Goal: Task Accomplishment & Management: Manage account settings

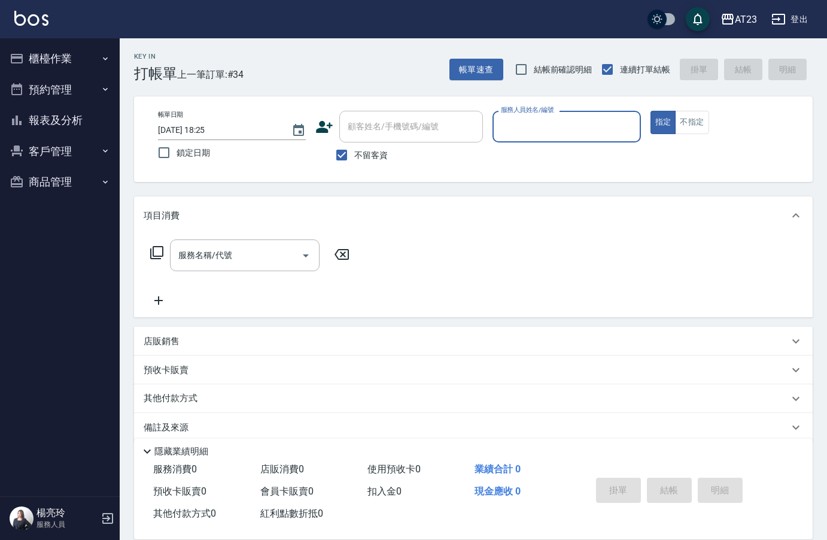
scroll to position [17, 0]
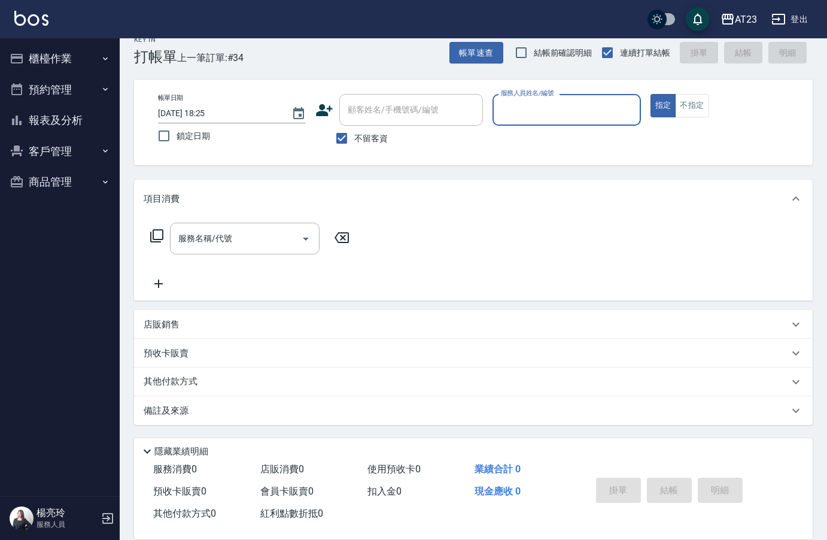
click at [54, 186] on button "商品管理" at bounding box center [60, 181] width 110 height 31
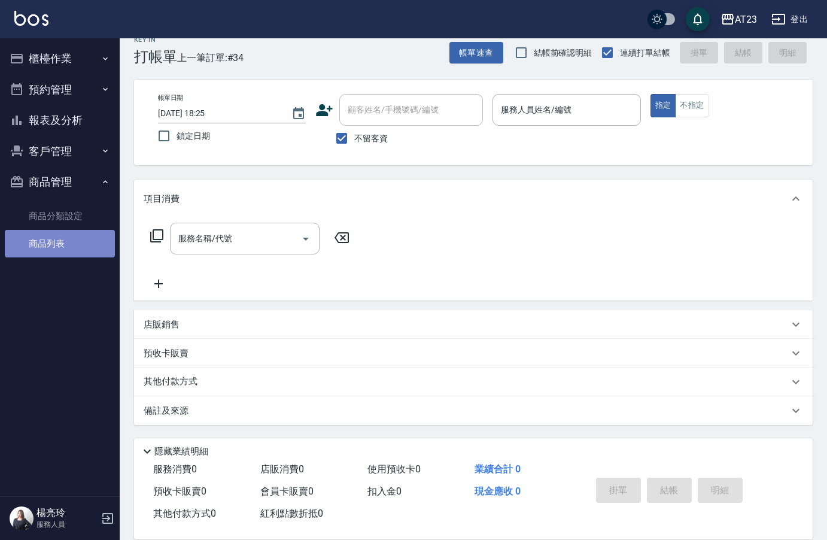
drag, startPoint x: 78, startPoint y: 242, endPoint x: 86, endPoint y: 245, distance: 7.8
click at [77, 242] on link "商品列表" at bounding box center [60, 244] width 110 height 28
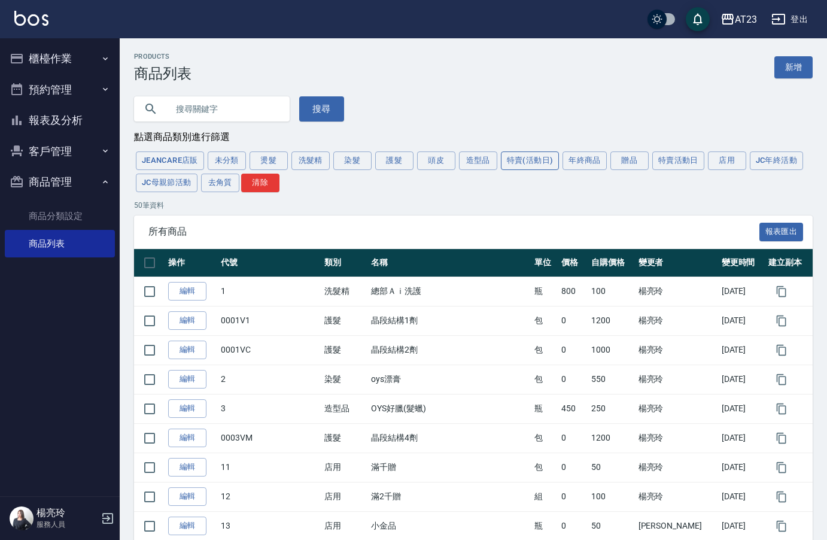
click at [541, 167] on button "特賣(活動日)" at bounding box center [530, 160] width 59 height 19
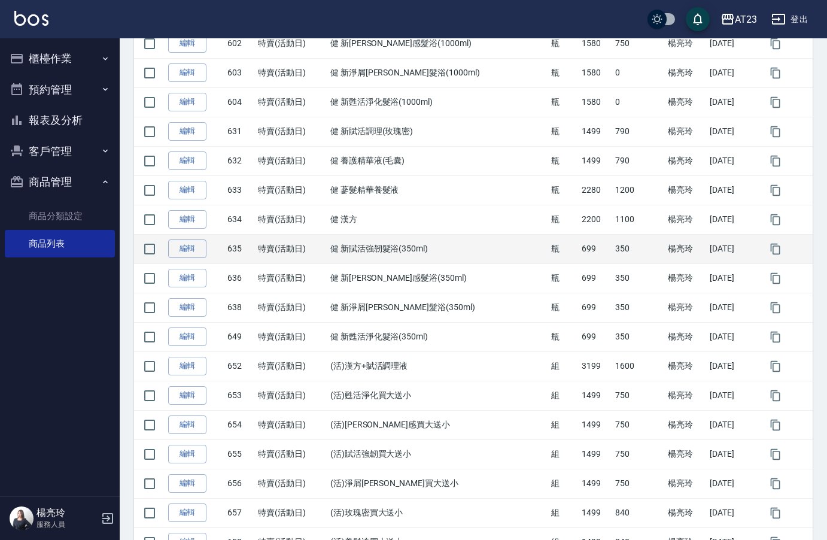
scroll to position [299, 0]
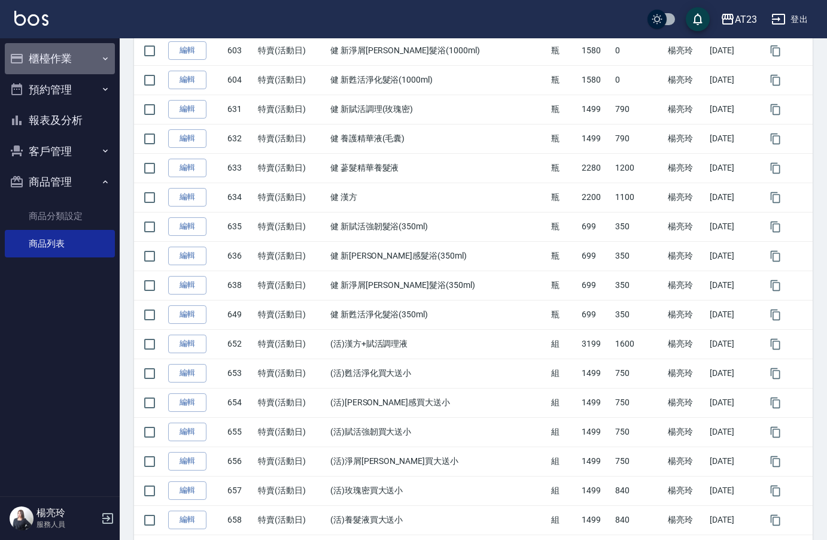
click at [72, 51] on button "櫃檯作業" at bounding box center [60, 58] width 110 height 31
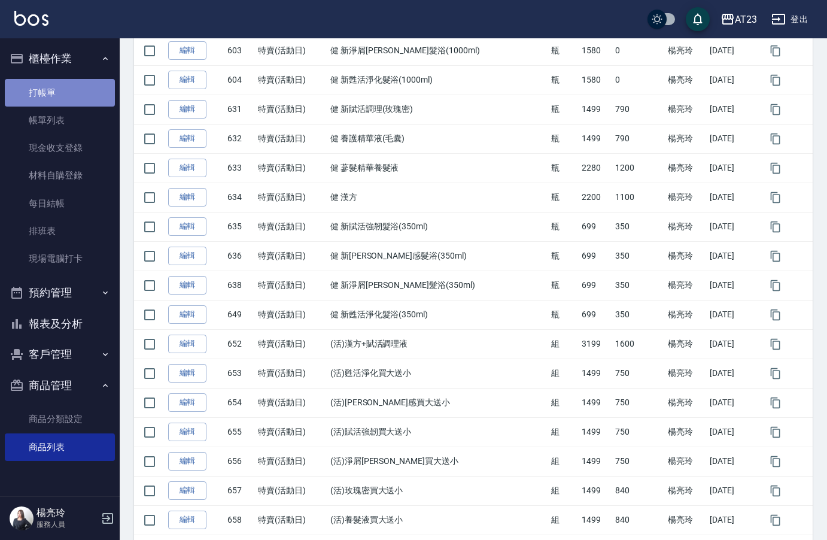
click at [85, 80] on link "打帳單" at bounding box center [60, 93] width 110 height 28
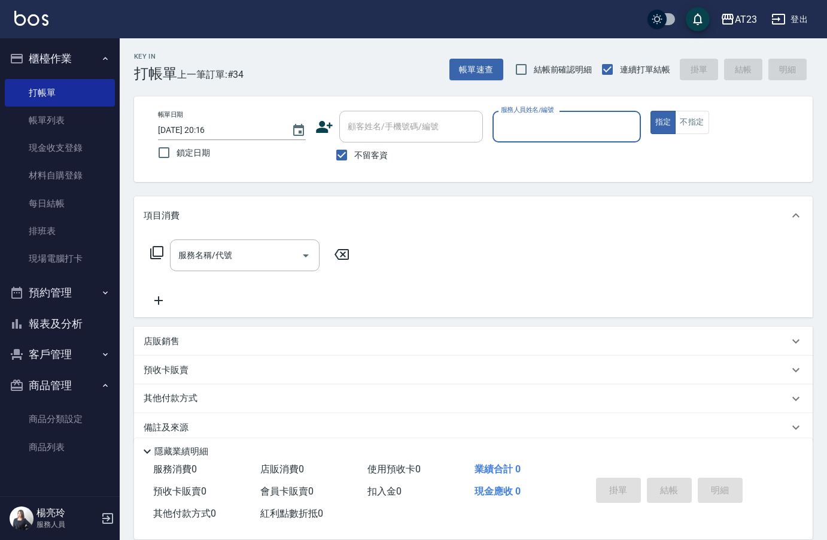
click at [585, 139] on div "服務人員姓名/編號" at bounding box center [567, 127] width 148 height 32
type input "[PERSON_NAME]-18"
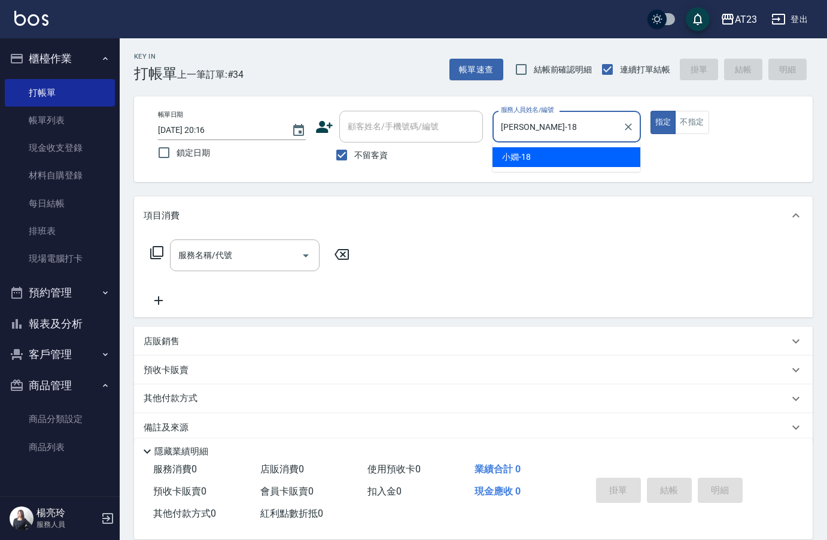
type button "true"
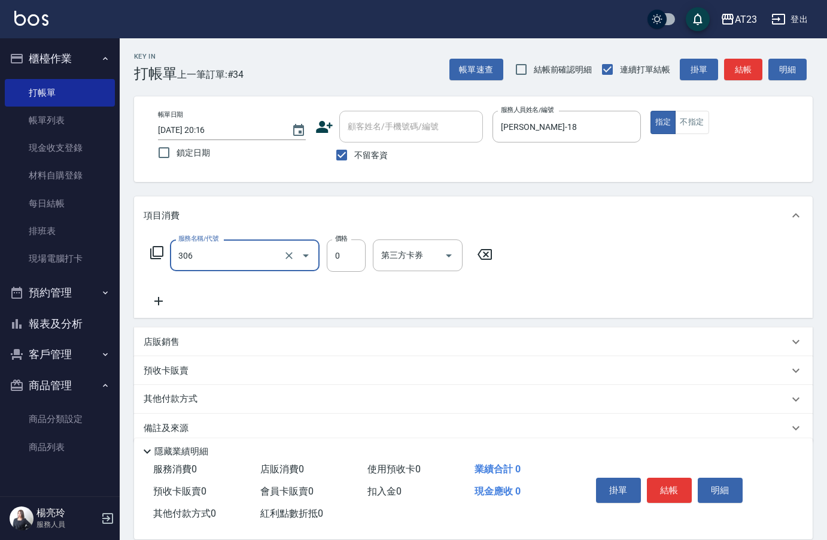
type input "剪髮卡(306)"
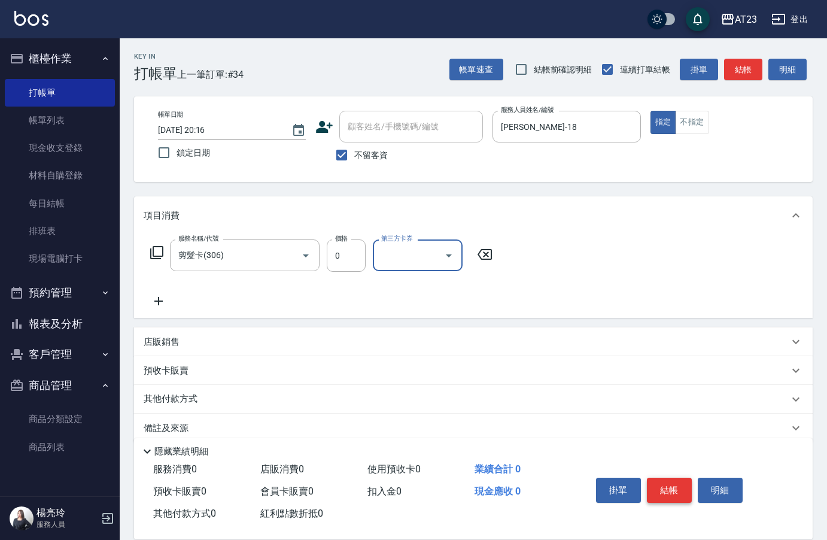
click at [664, 486] on button "結帳" at bounding box center [669, 490] width 45 height 25
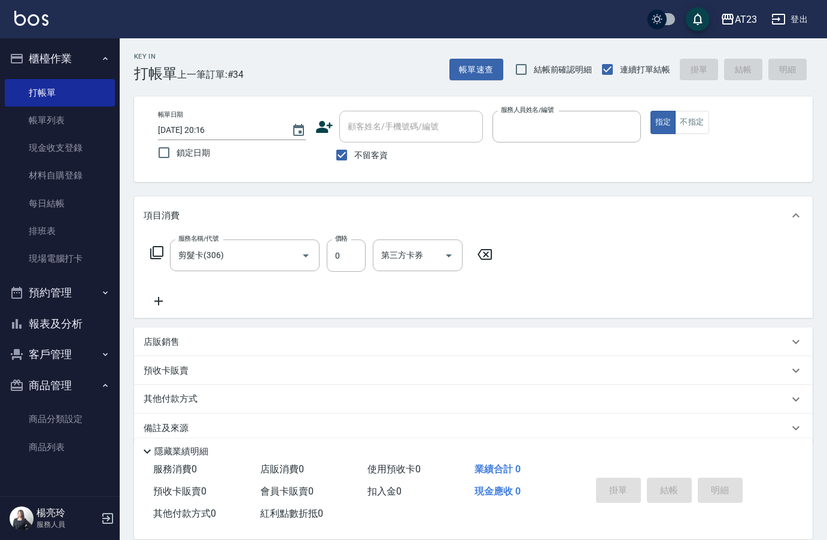
type input "1"
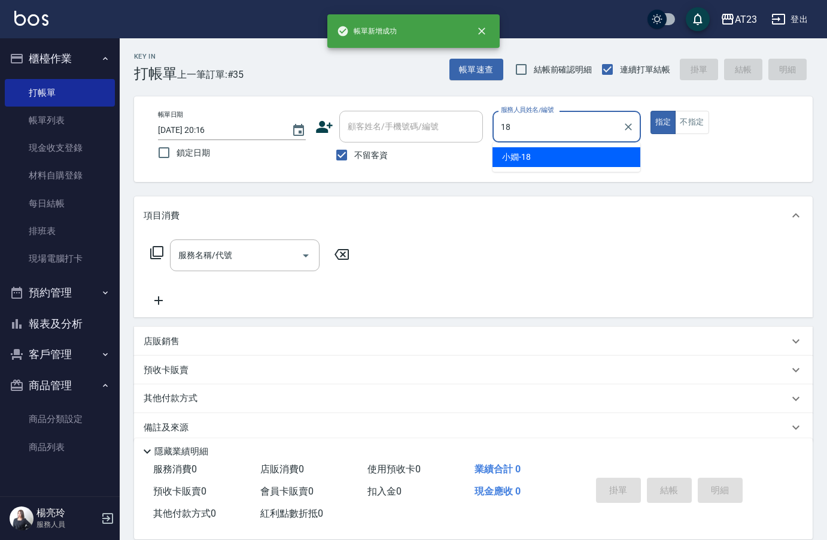
type input "[PERSON_NAME]-18"
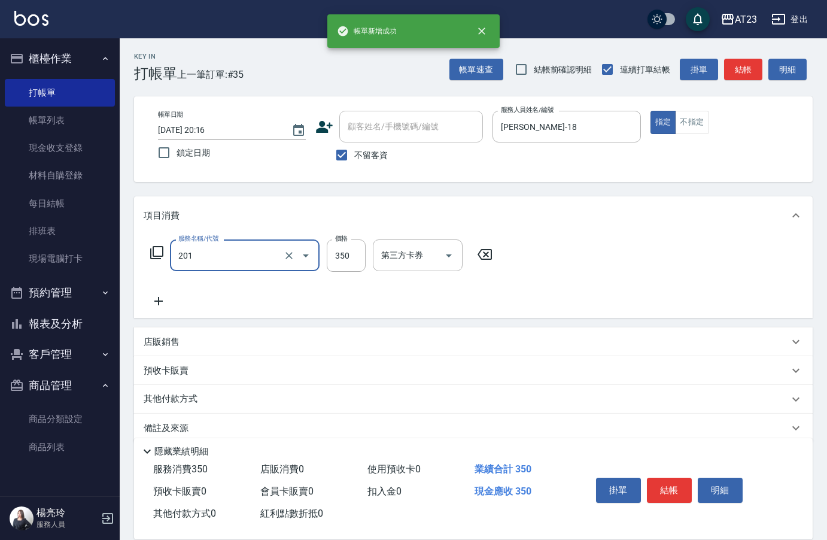
type input "一般洗髮(201)"
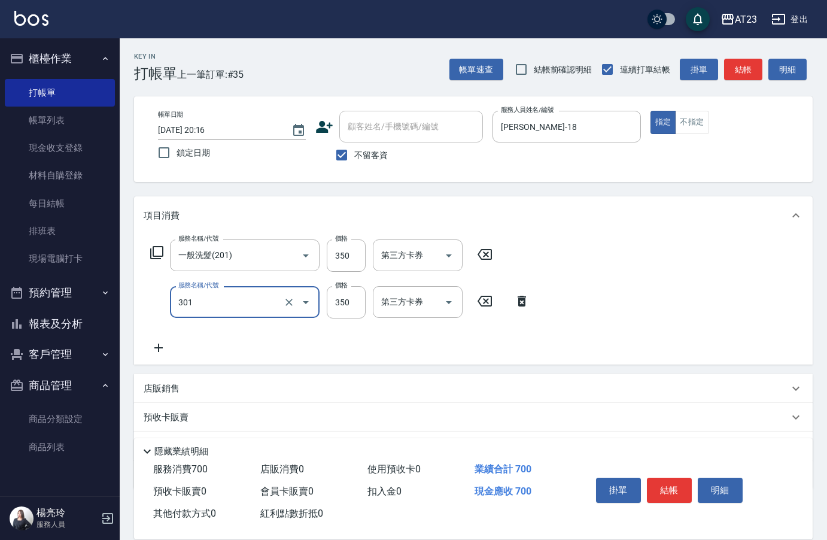
type input "造型剪髮(301)"
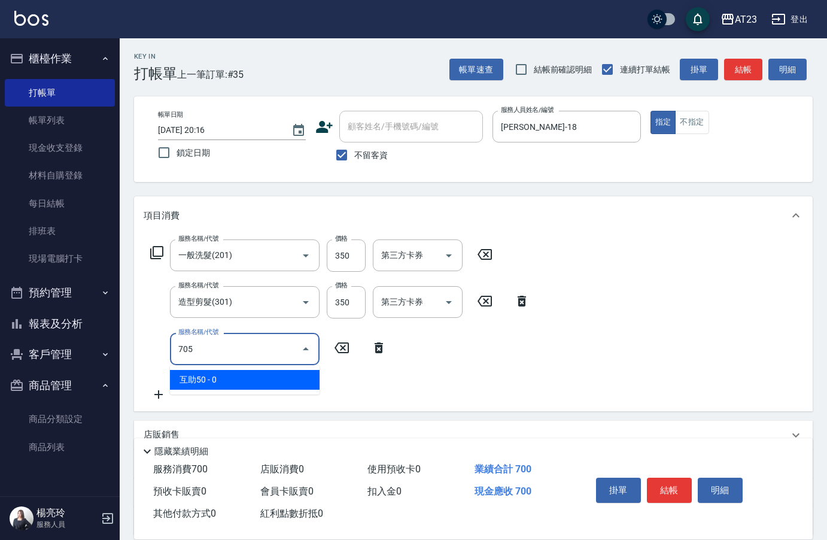
type input "互助50(705)"
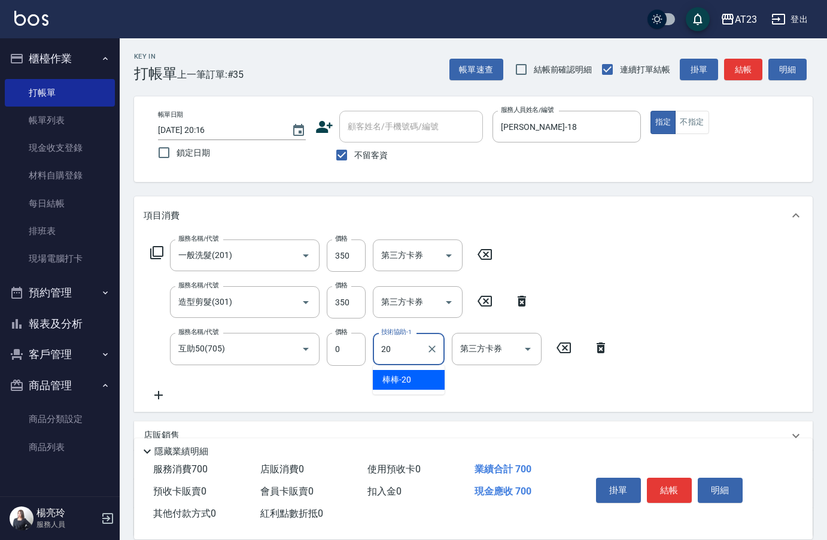
type input "棒棒-20"
click at [678, 482] on button "結帳" at bounding box center [669, 490] width 45 height 25
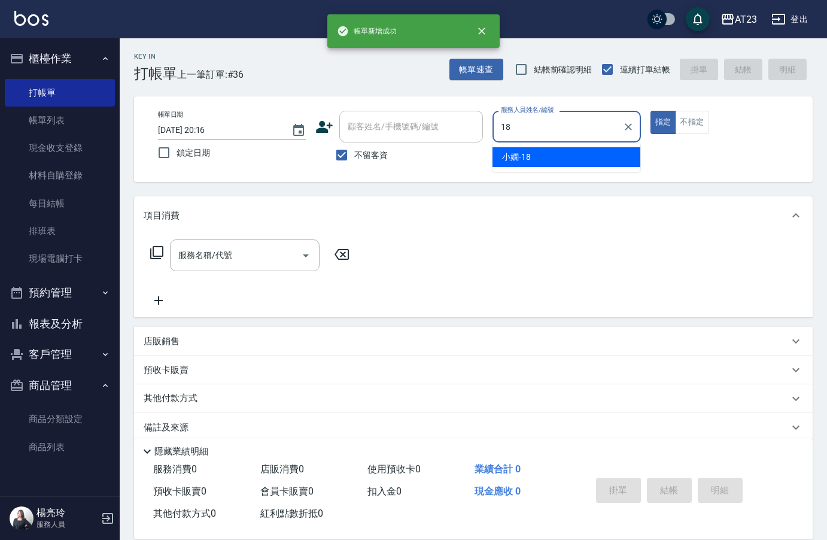
type input "[PERSON_NAME]-18"
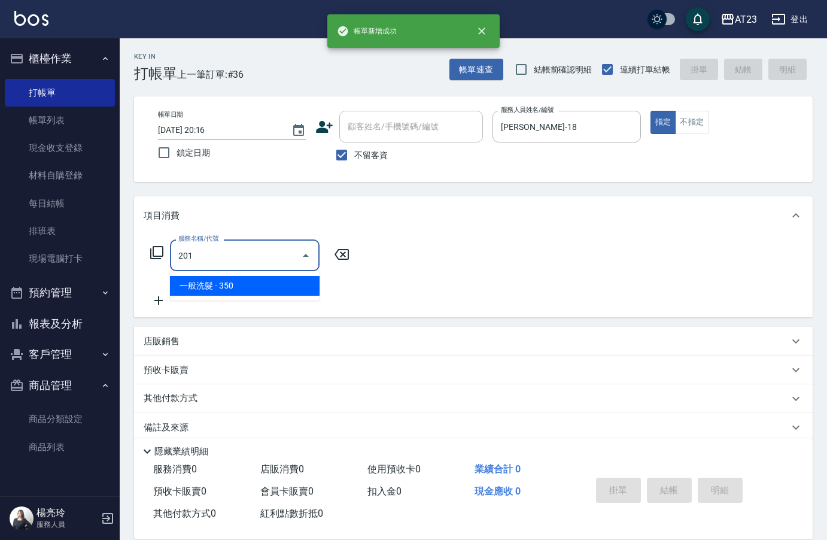
type input "一般洗髮(201)"
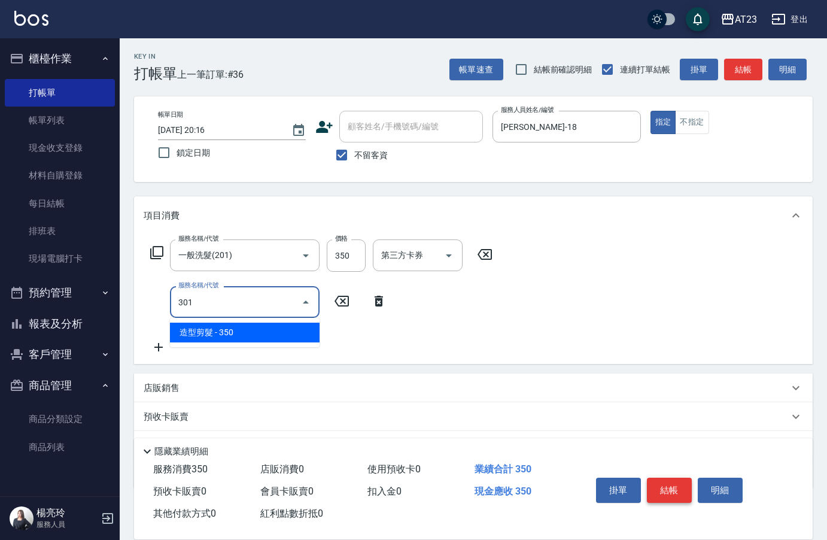
type input "造型剪髮(301)"
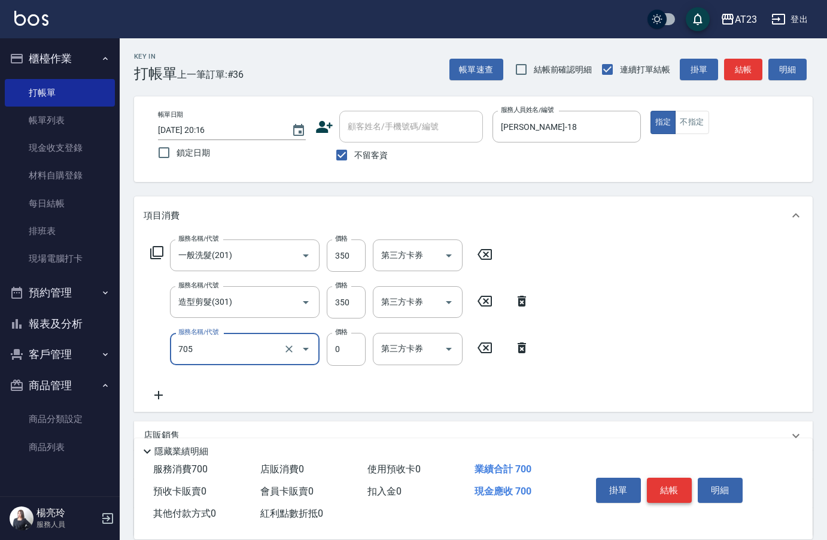
type input "互助50(705)"
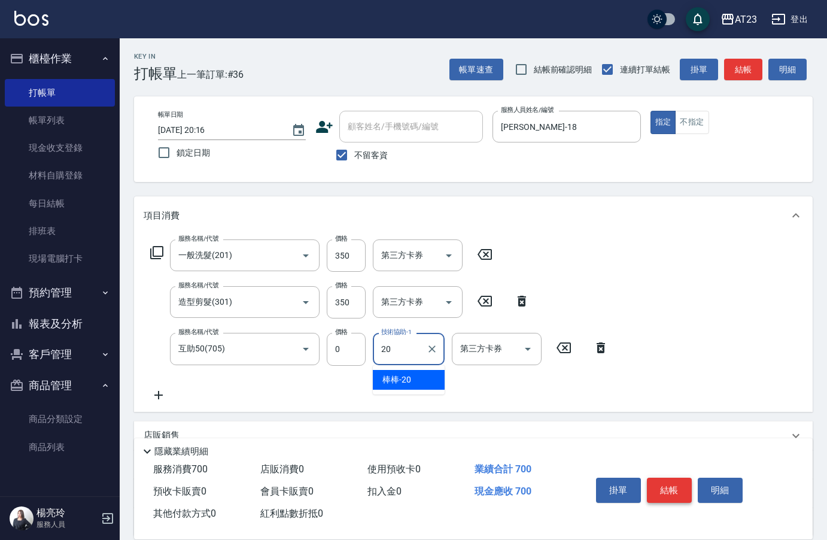
type input "棒棒-20"
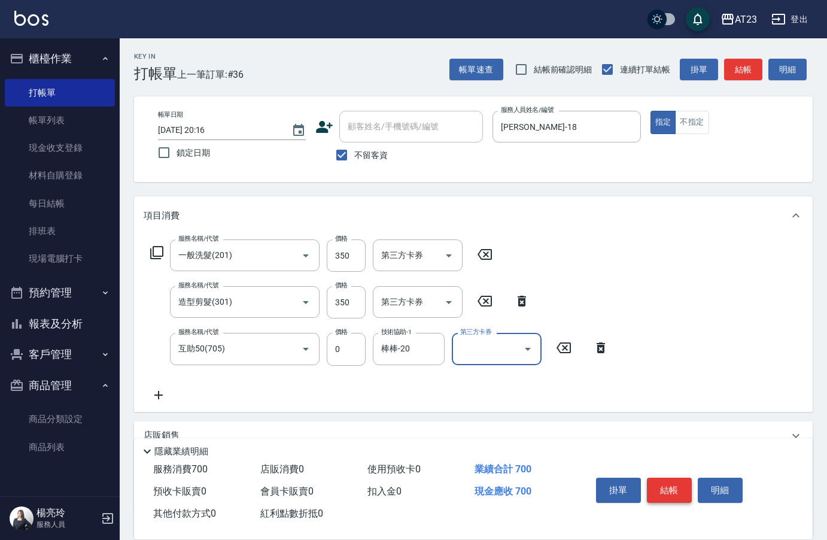
click at [676, 481] on button "結帳" at bounding box center [669, 490] width 45 height 25
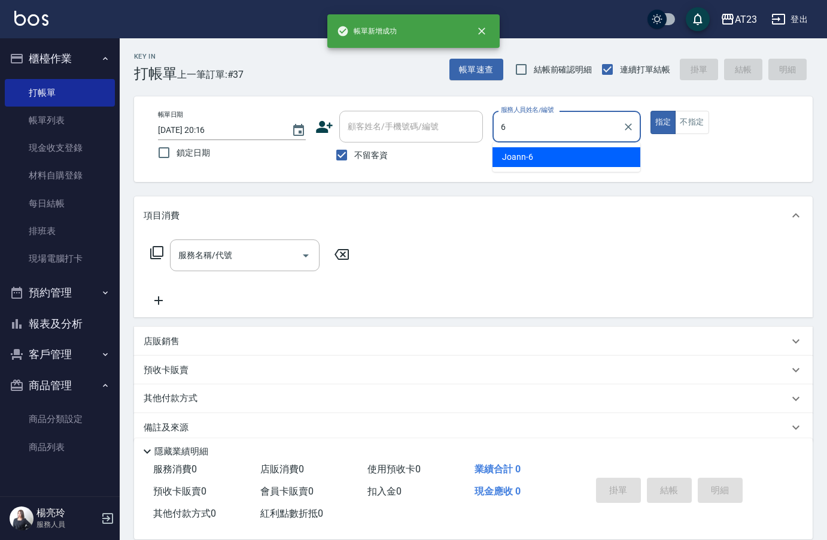
type input "Joann-6"
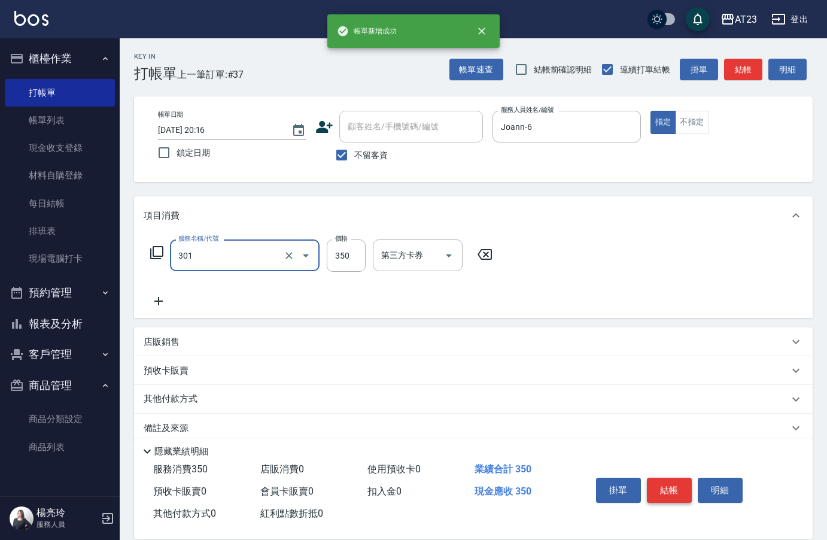
type input "造型剪髮(301)"
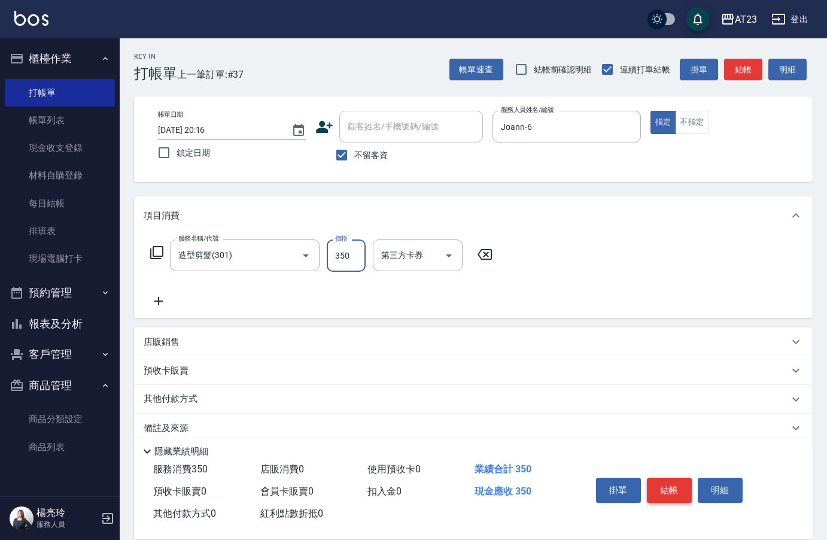
click at [676, 481] on button "結帳" at bounding box center [669, 490] width 45 height 25
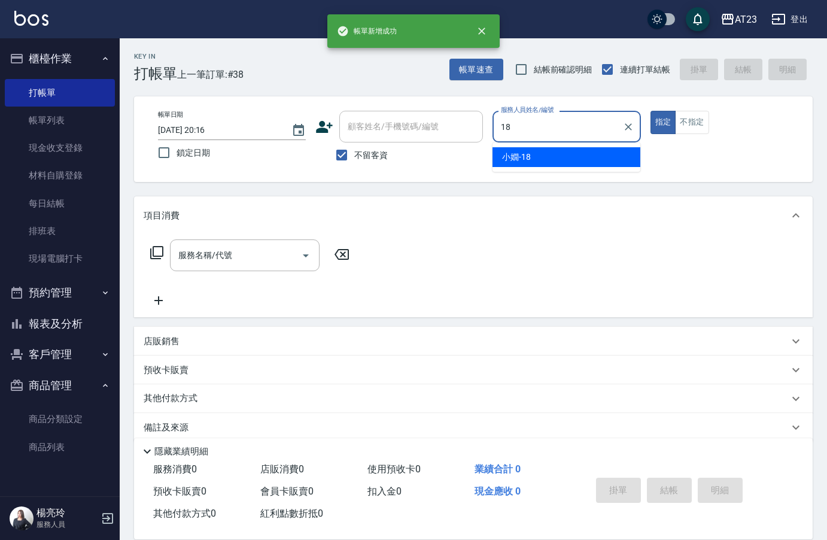
type input "[PERSON_NAME]-18"
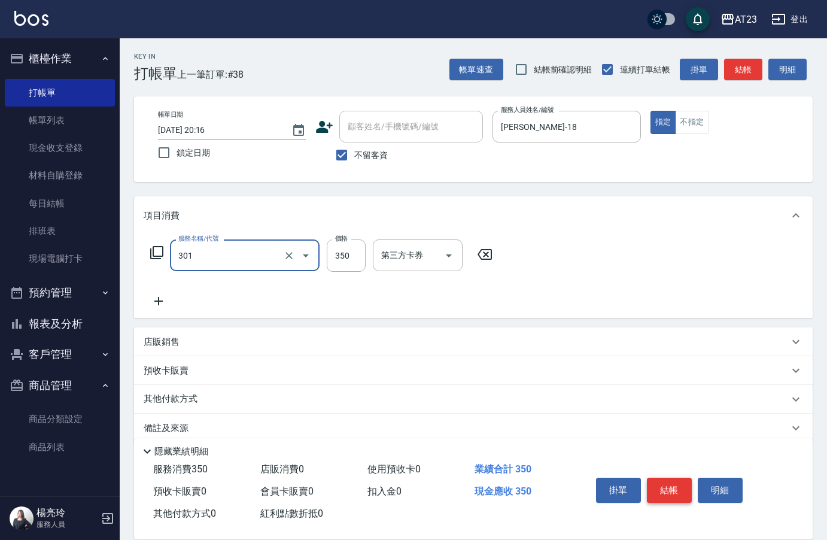
type input "造型剪髮(301)"
type input "400"
click at [676, 481] on button "結帳" at bounding box center [669, 490] width 45 height 25
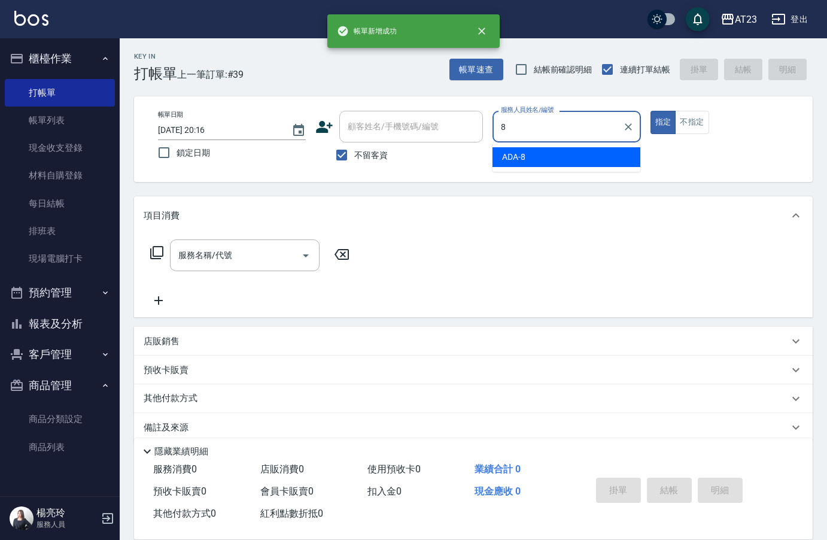
type input "ADA-8"
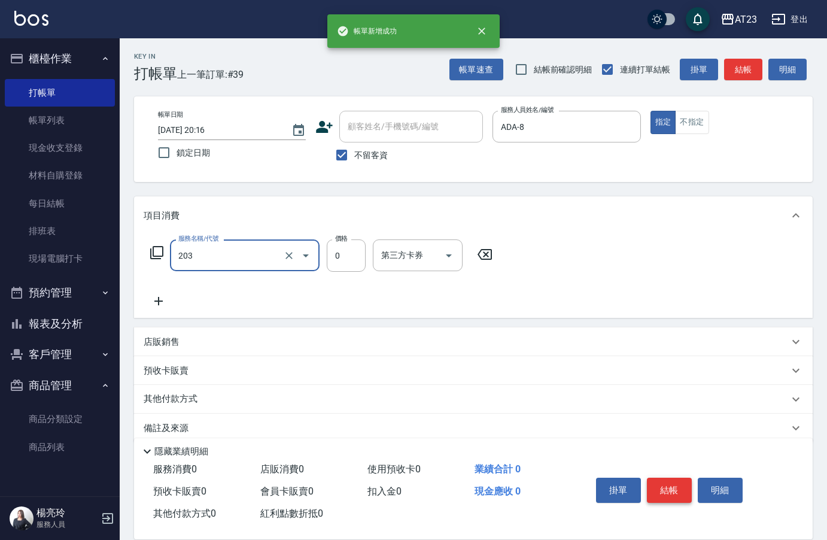
type input "使用洗髮卡(203)"
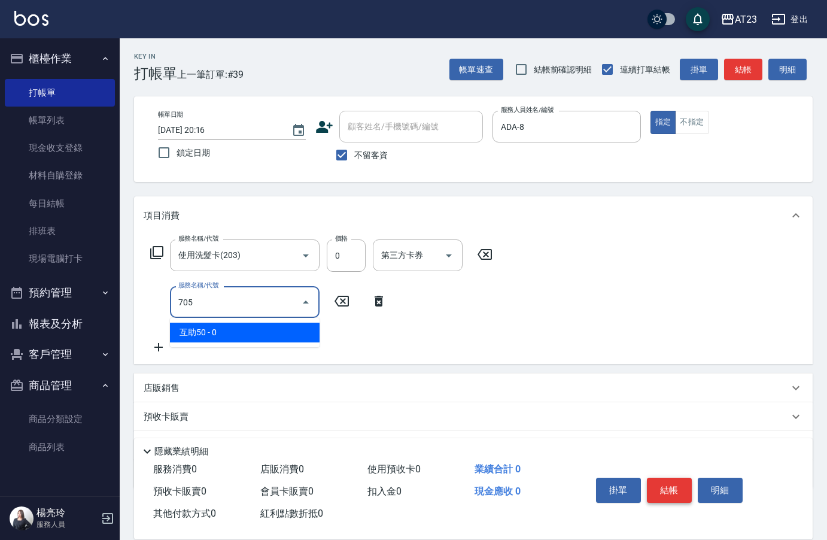
type input "互助50(705)"
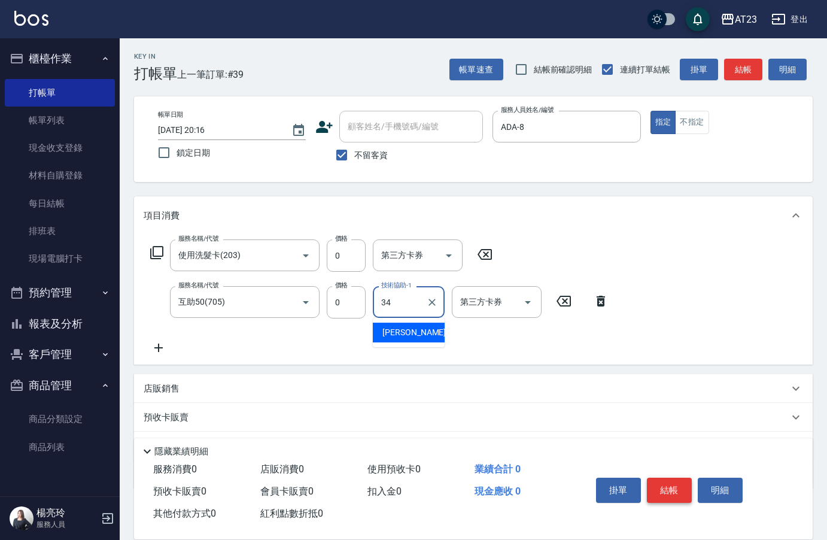
type input "[PERSON_NAME]-34"
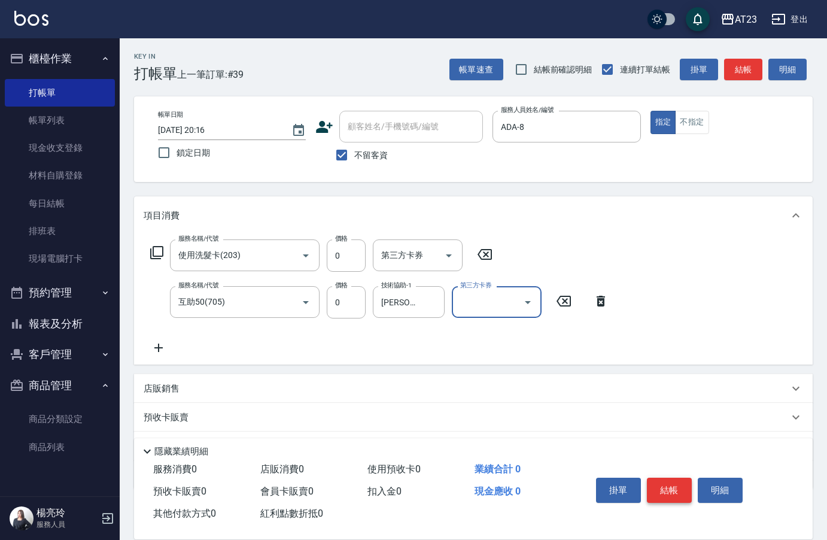
click at [676, 481] on button "結帳" at bounding box center [669, 490] width 45 height 25
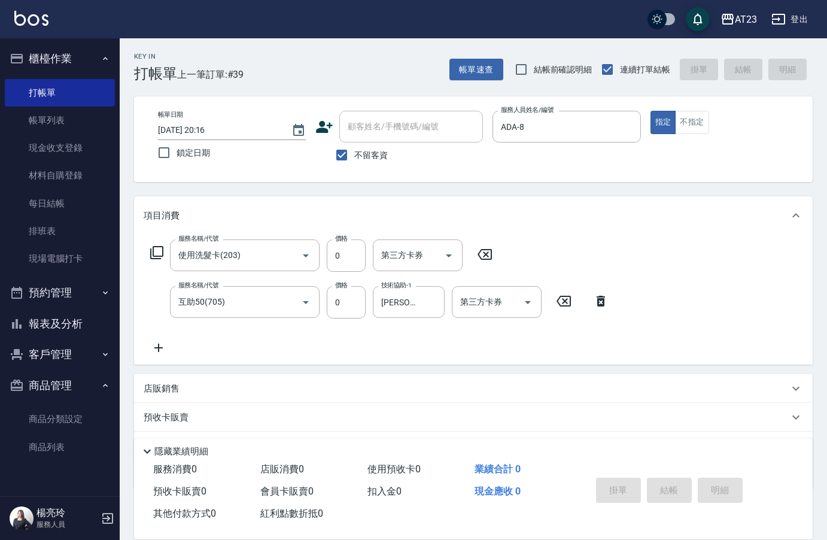
type input "[DATE] 20:17"
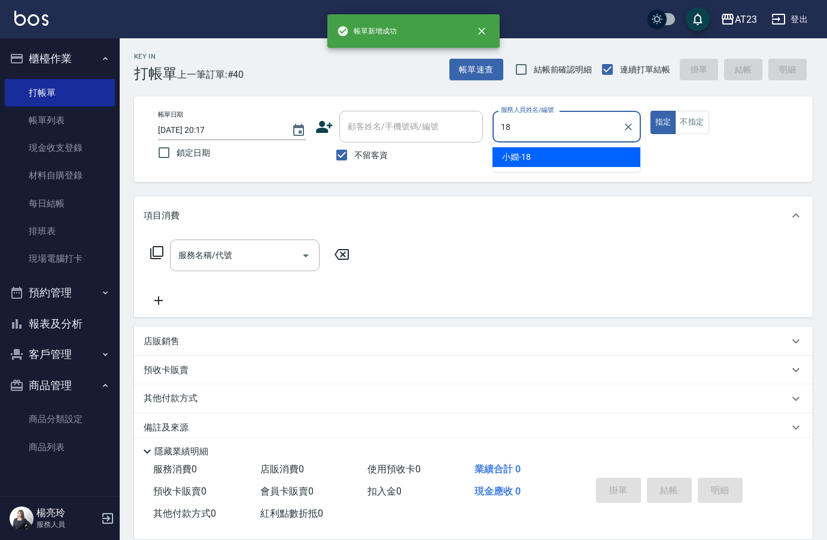
type input "[PERSON_NAME]-18"
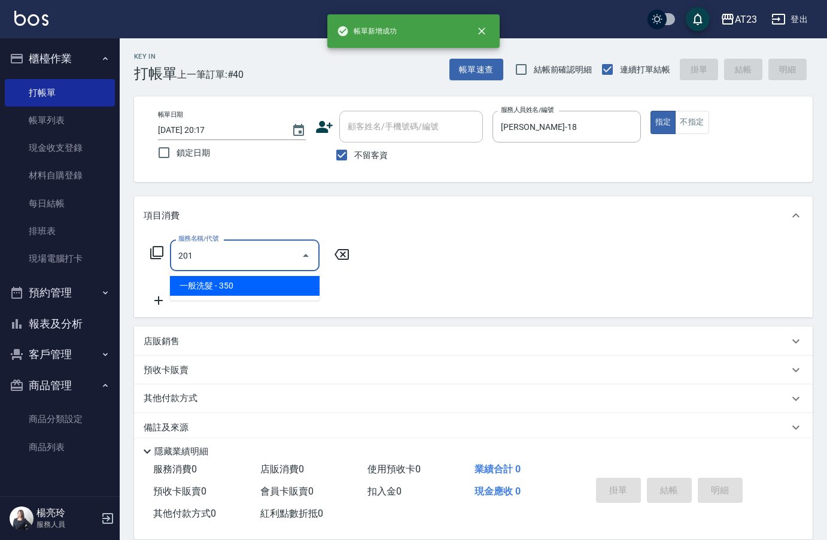
type input "一般洗髮(201)"
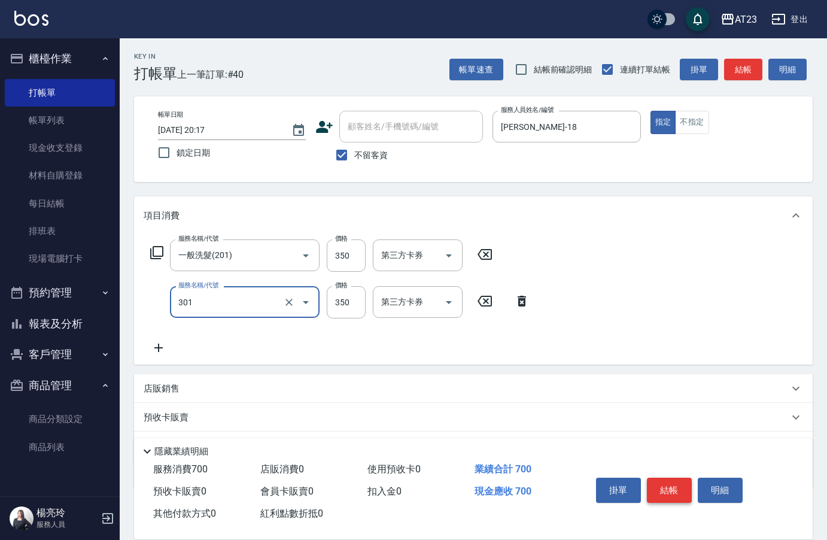
type input "造型剪髮(301)"
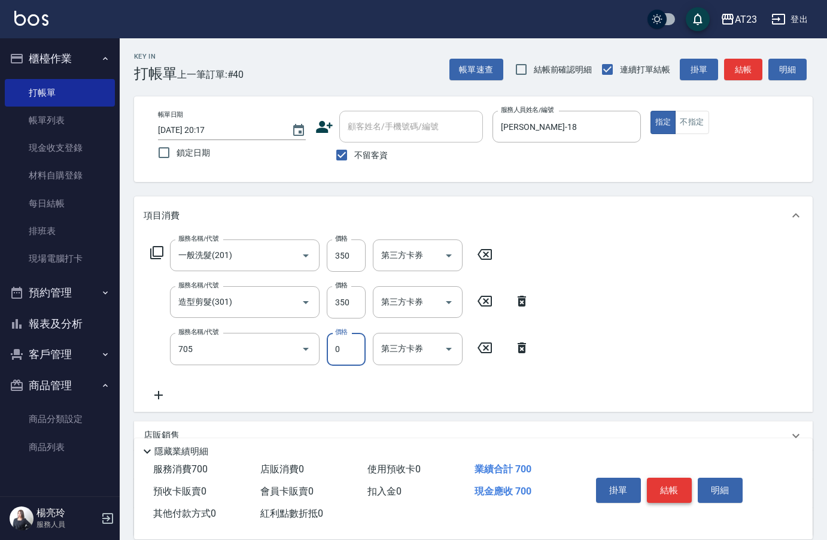
type input "互助50(705)"
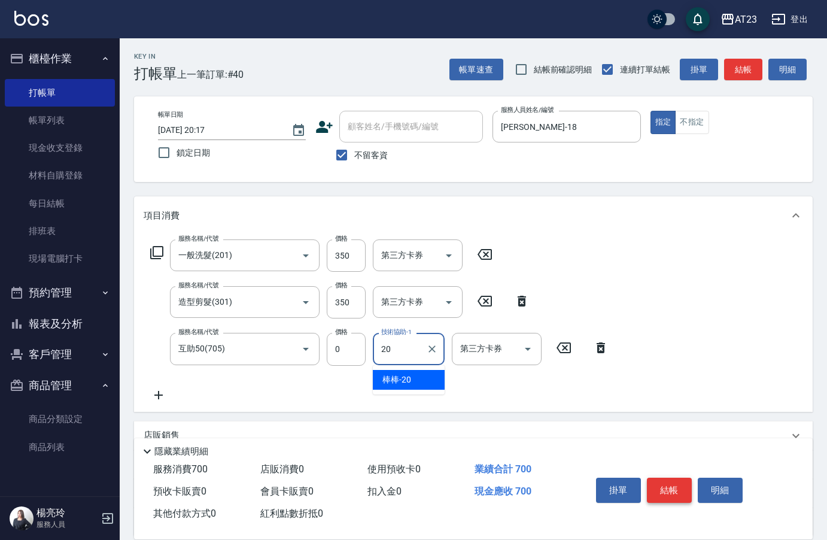
type input "棒棒-20"
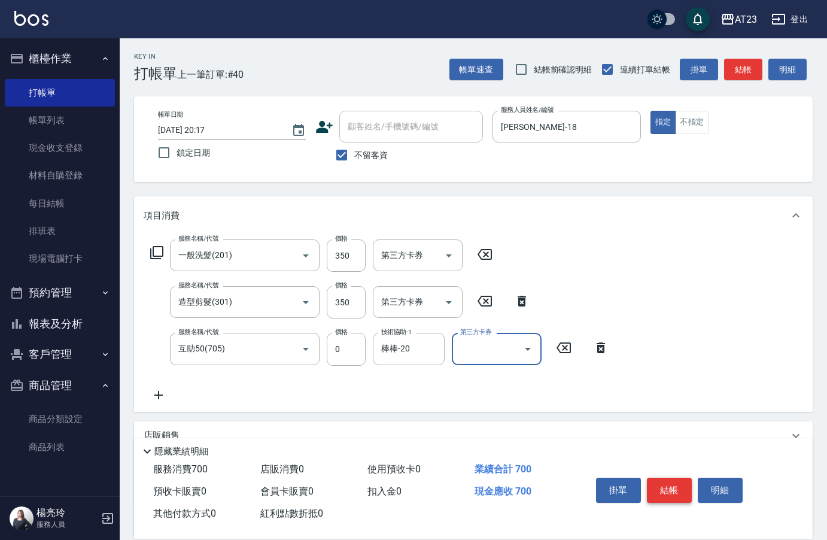
click at [676, 481] on button "結帳" at bounding box center [669, 490] width 45 height 25
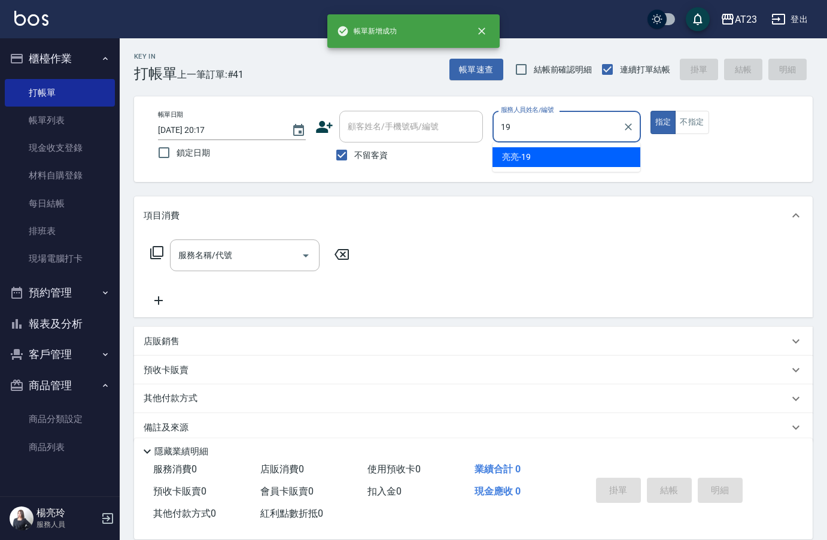
type input "[PERSON_NAME]-19"
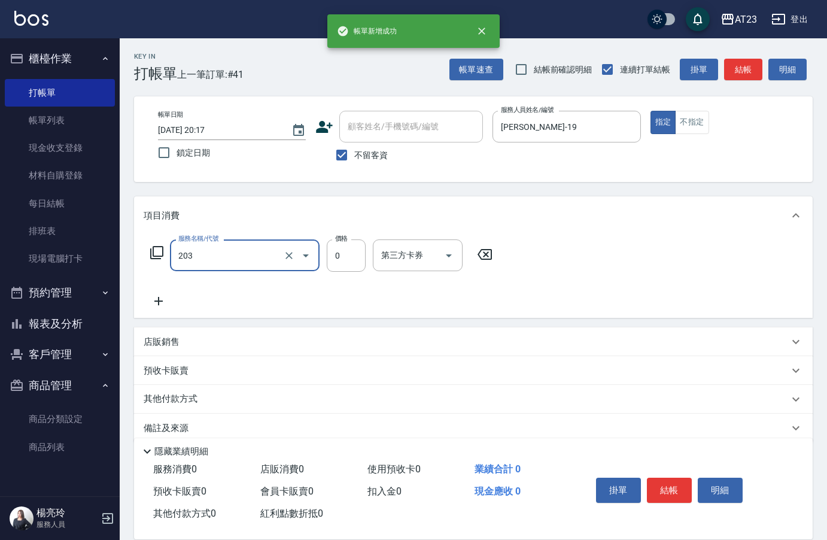
type input "使用洗髮卡(203)"
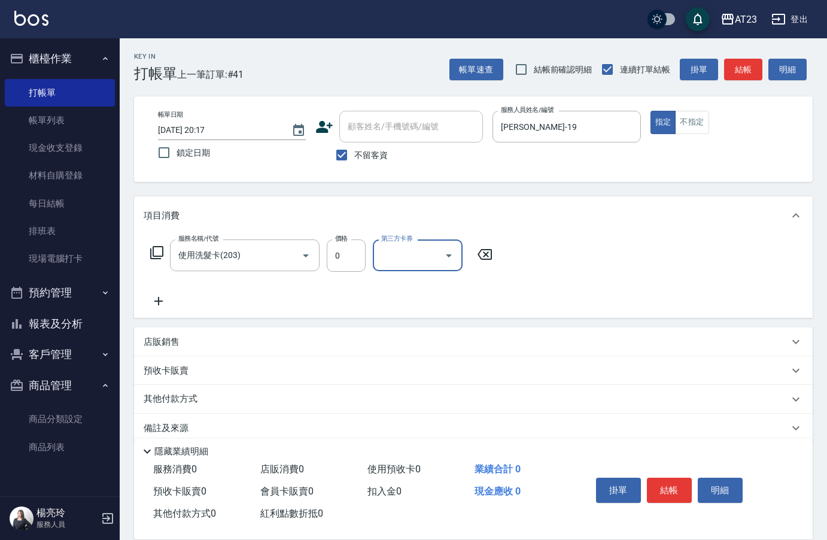
click at [156, 256] on icon at bounding box center [157, 252] width 14 height 14
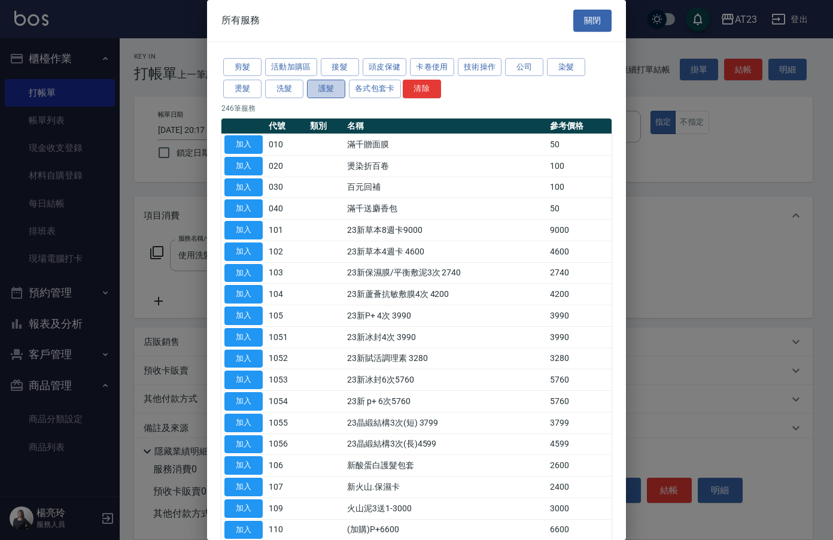
click at [335, 93] on button "護髮" at bounding box center [326, 89] width 38 height 19
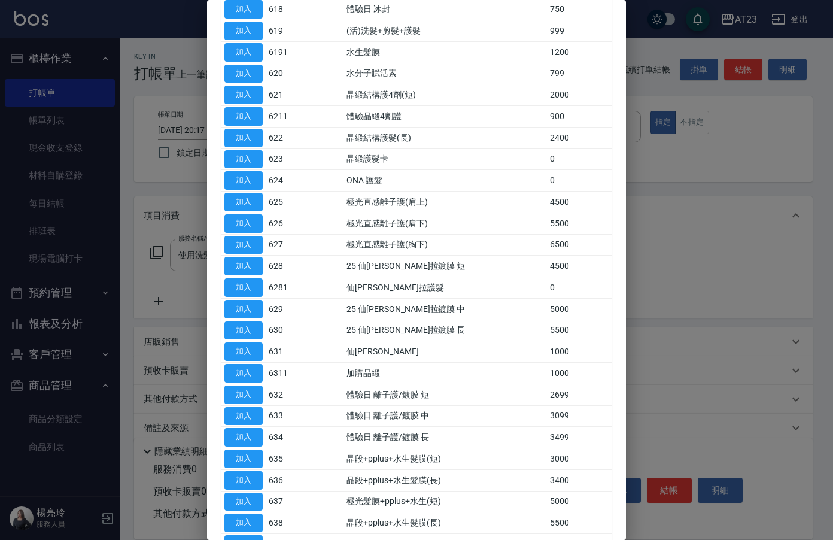
scroll to position [479, 0]
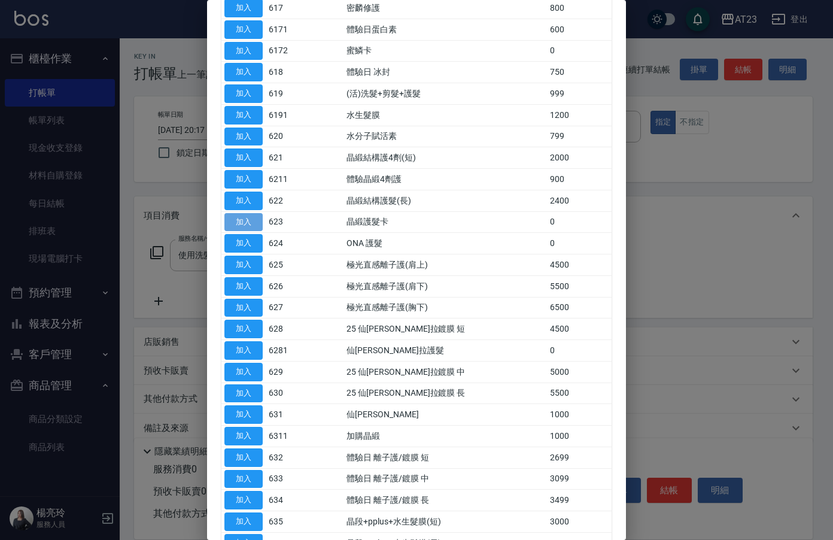
click at [233, 226] on button "加入" at bounding box center [243, 222] width 38 height 19
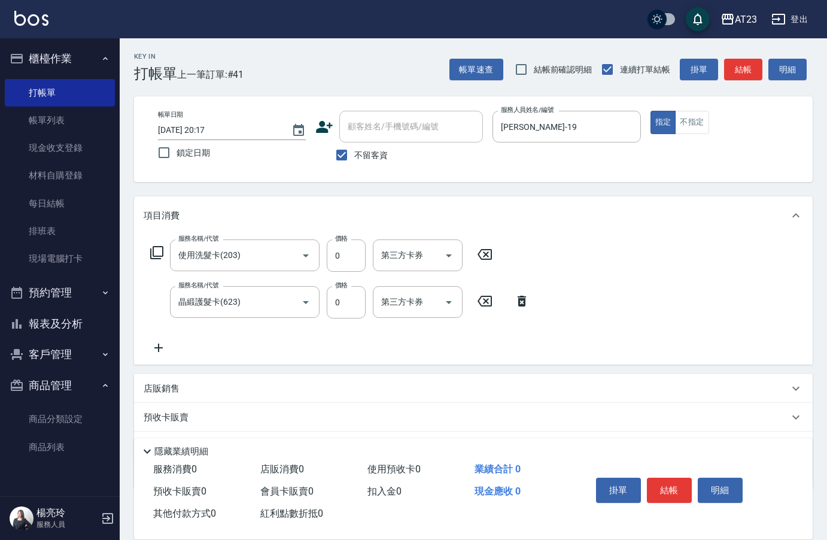
click at [159, 346] on icon at bounding box center [158, 348] width 8 height 8
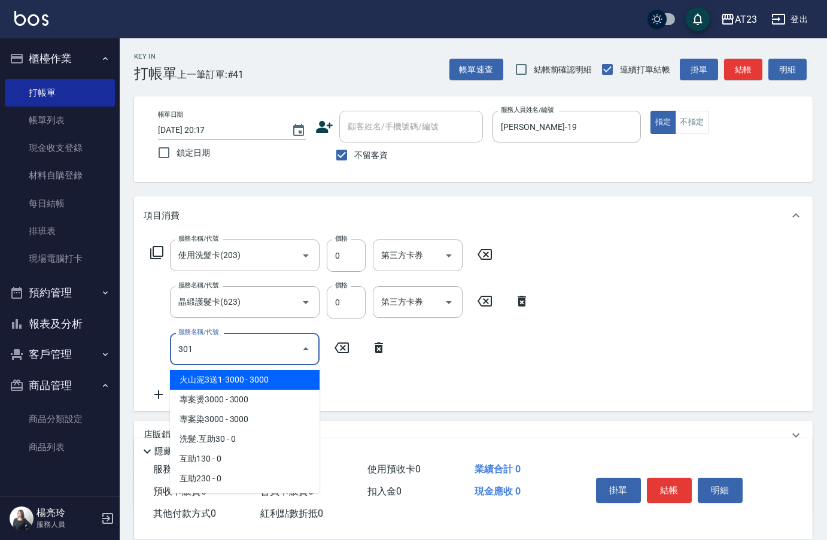
type input "造型剪髮(301)"
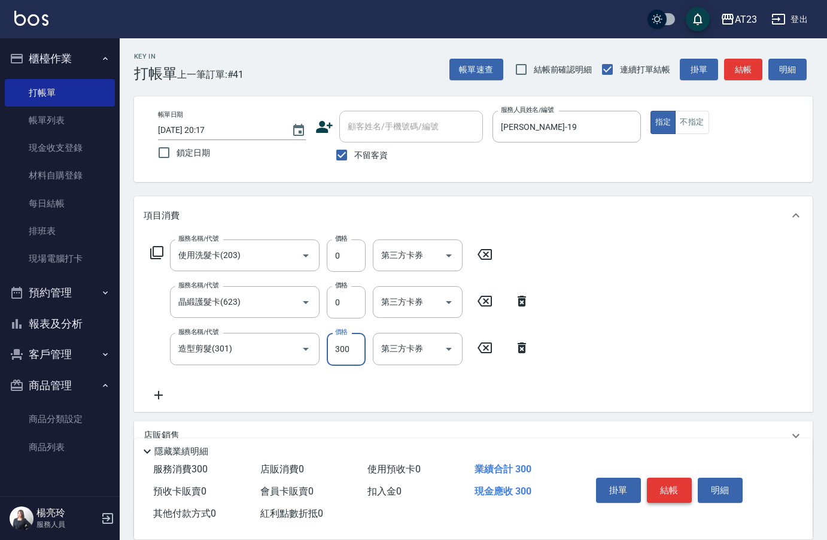
type input "300"
click at [668, 491] on button "結帳" at bounding box center [669, 490] width 45 height 25
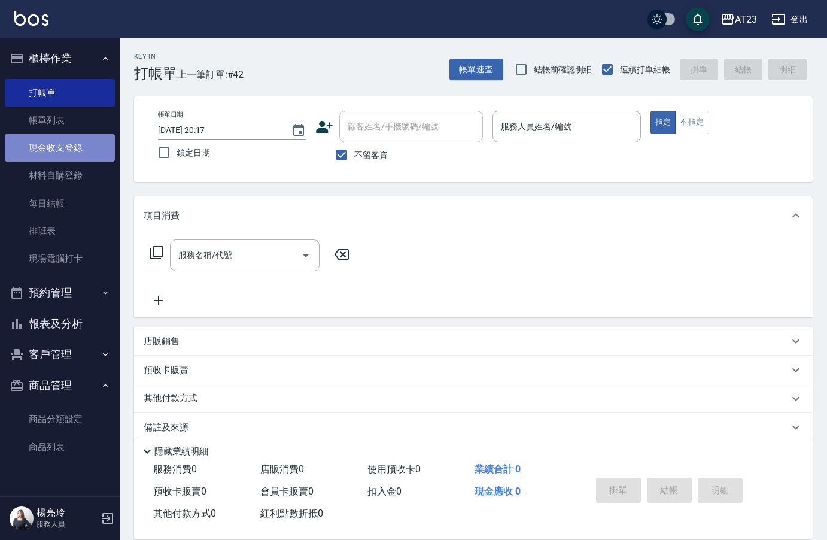
click at [77, 153] on link "現金收支登錄" at bounding box center [60, 148] width 110 height 28
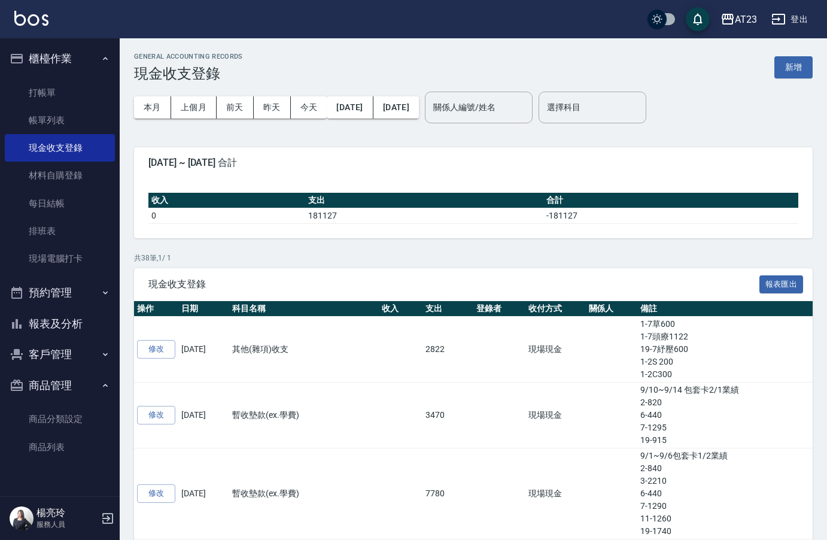
click at [781, 66] on button "新增" at bounding box center [794, 67] width 38 height 22
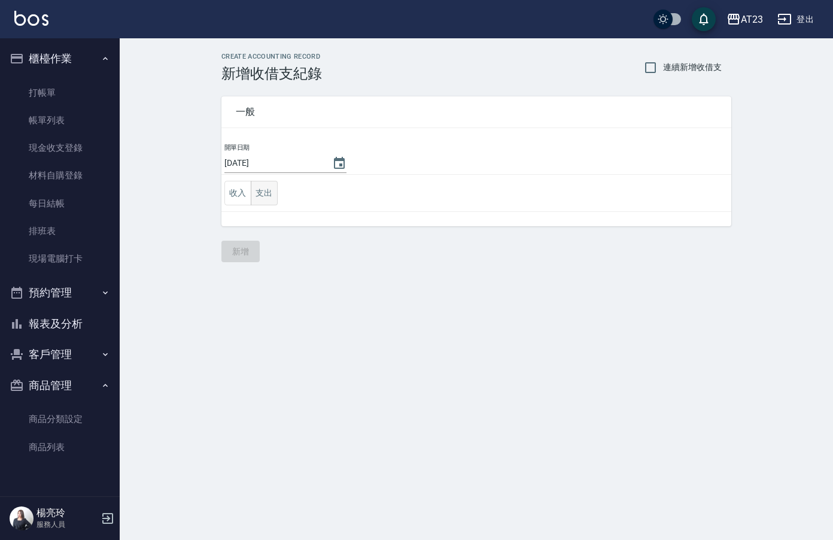
click at [260, 195] on button "支出" at bounding box center [264, 193] width 27 height 25
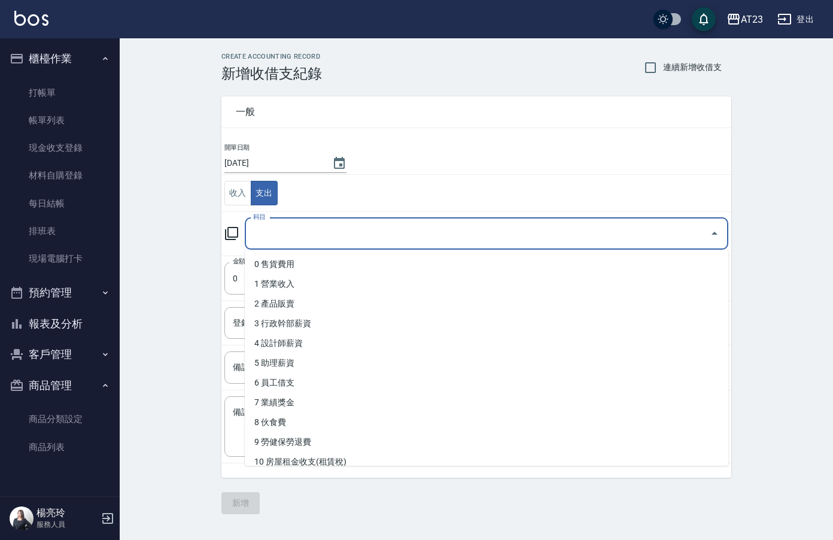
click at [309, 224] on input "科目" at bounding box center [477, 233] width 455 height 21
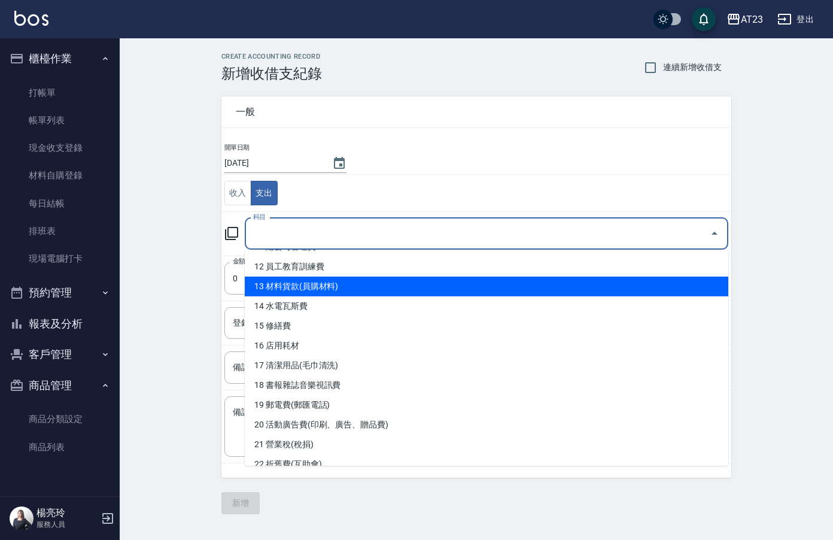
scroll to position [239, 0]
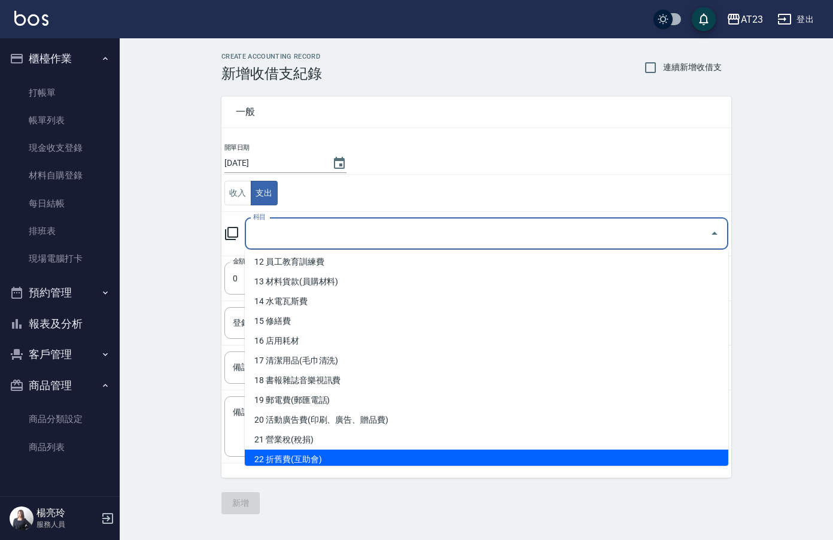
click at [394, 508] on div "一般 開單日期 [DATE] 收入 支出 科目 科目 金額 0 金額 登錄者 登錄者 備註快捷鍵 ​ 備註快捷鍵 備註 x 備註 新增" at bounding box center [476, 298] width 510 height 432
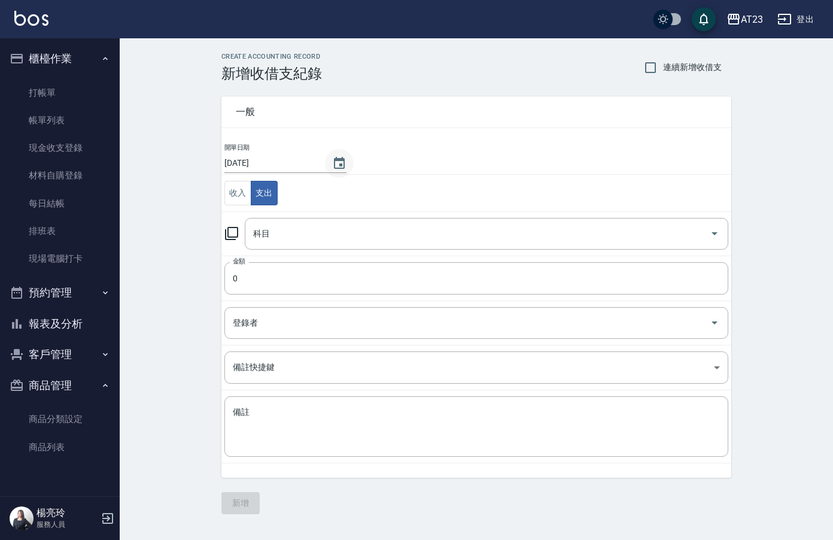
click at [339, 166] on icon "Choose date, selected date is 2025-09-18" at bounding box center [339, 163] width 11 height 12
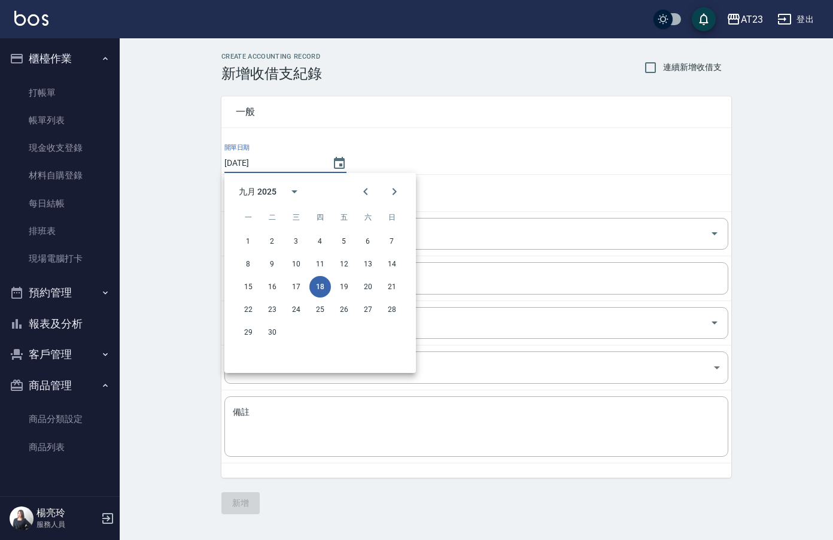
drag, startPoint x: 501, startPoint y: 62, endPoint x: 473, endPoint y: 98, distance: 45.2
click at [500, 62] on div "CREATE ACCOUNTING RECORD 新增收借支紀錄 連續新增收借支" at bounding box center [476, 67] width 510 height 29
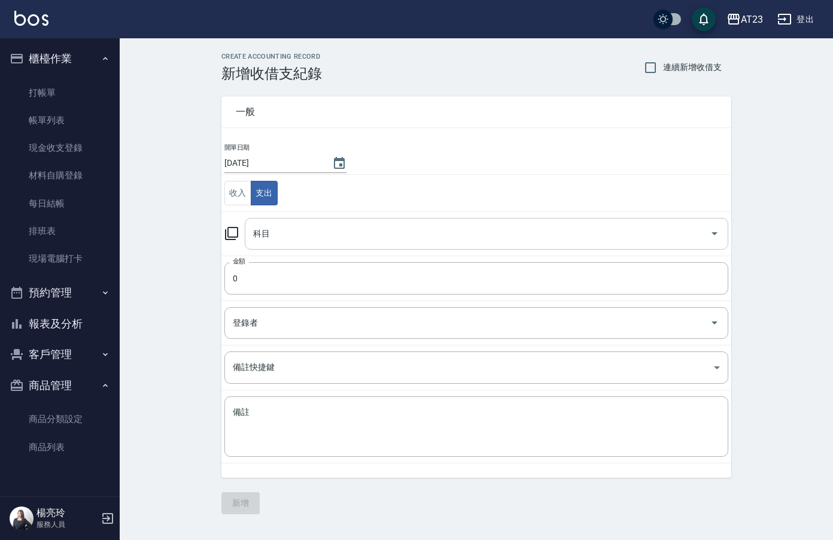
click at [295, 235] on input "科目" at bounding box center [477, 233] width 455 height 21
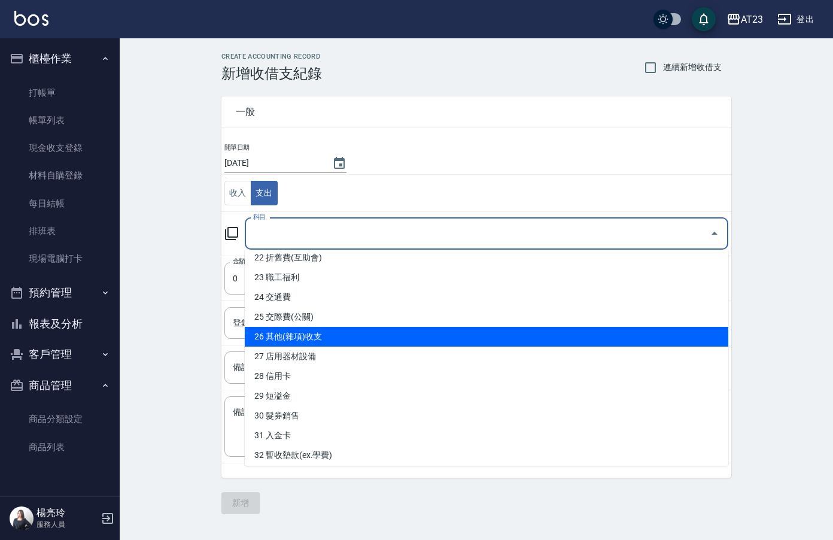
scroll to position [544, 0]
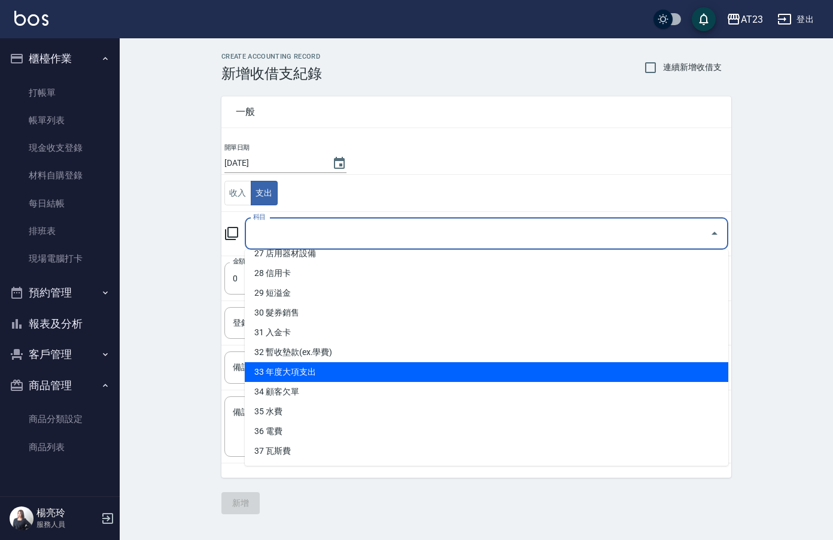
click at [420, 376] on li "33 年度大項支出" at bounding box center [487, 372] width 484 height 20
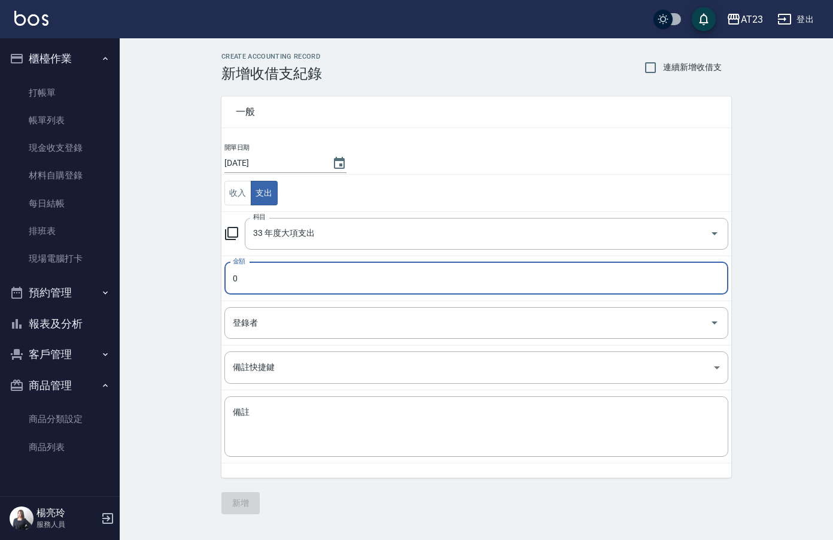
click at [384, 277] on input "0" at bounding box center [476, 278] width 504 height 32
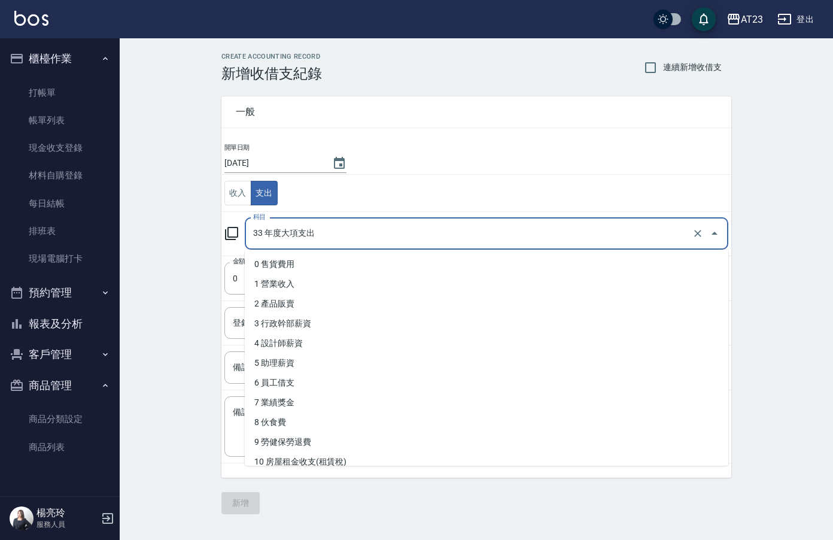
click at [345, 236] on input "33 年度大項支出" at bounding box center [469, 233] width 439 height 21
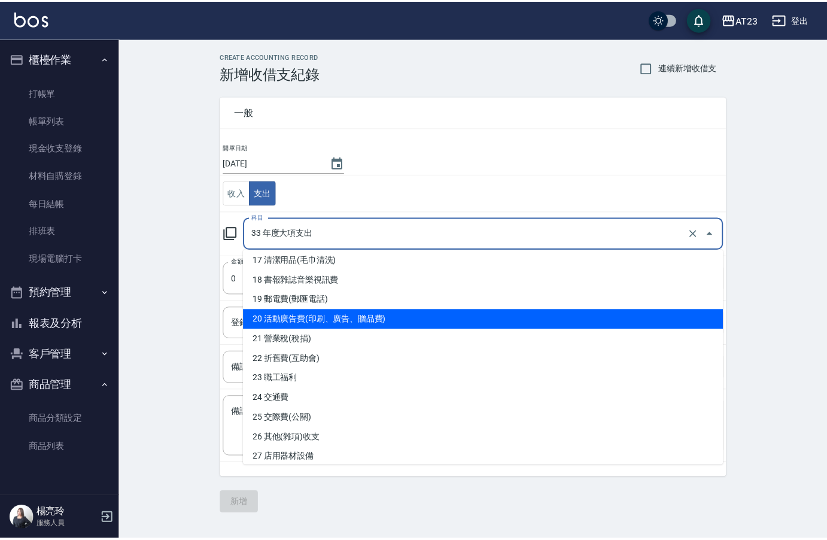
scroll to position [359, 0]
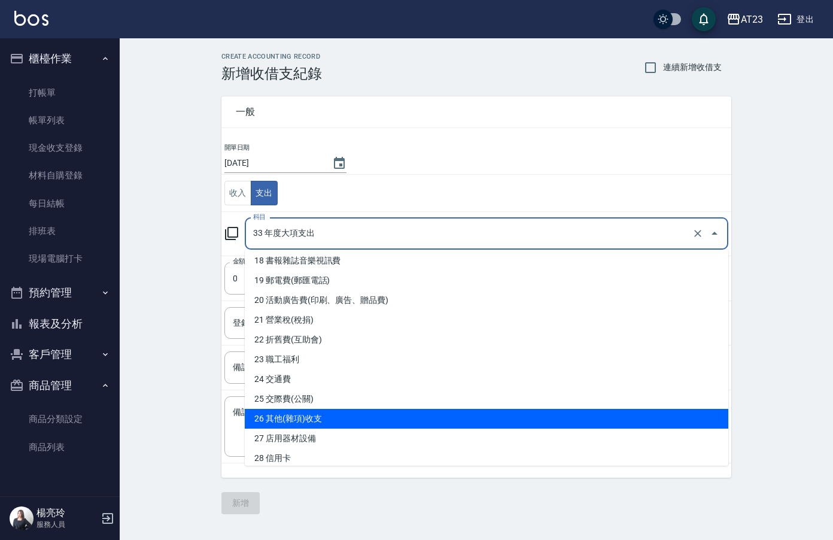
click at [400, 414] on li "26 其他(雜項)收支" at bounding box center [487, 419] width 484 height 20
type input "26 其他(雜項)收支"
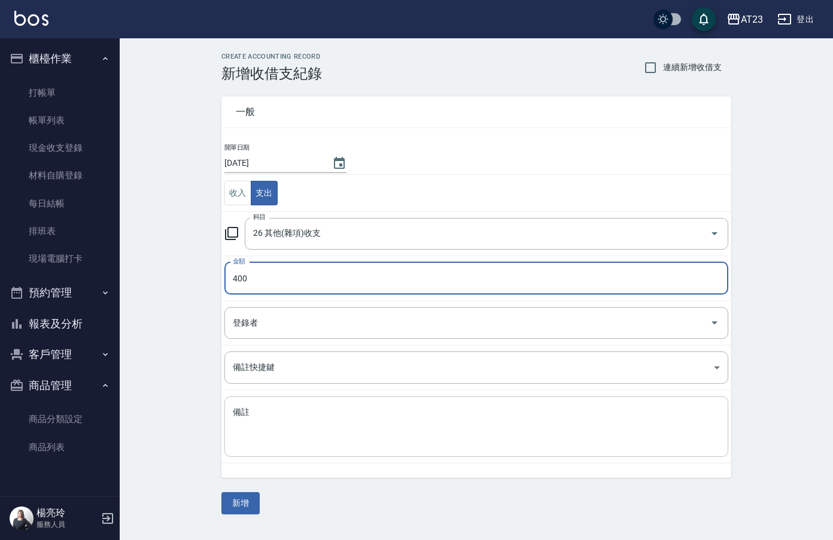
type input "400"
click at [499, 436] on textarea "備註" at bounding box center [476, 426] width 487 height 41
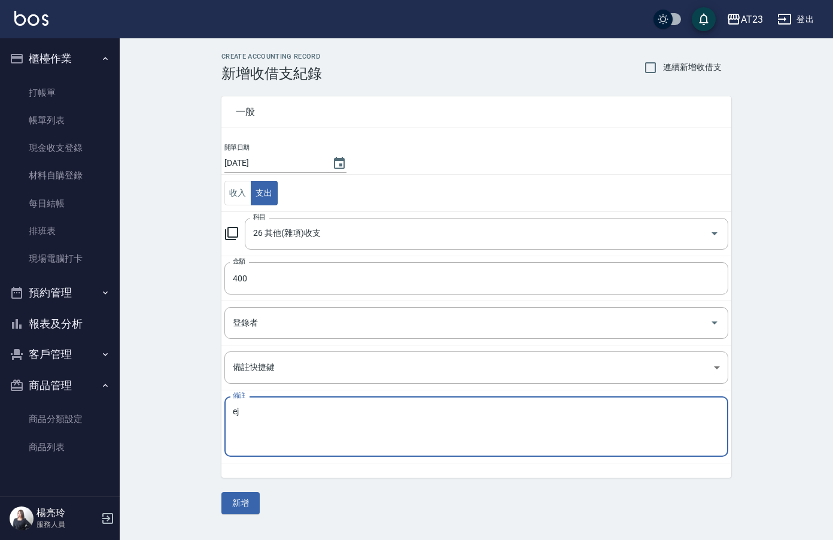
type textarea "e"
click at [333, 441] on textarea "備註" at bounding box center [476, 426] width 487 height 41
type textarea "e"
type textarea "公-3s卡200 18-30s卡200"
click at [248, 506] on button "新增" at bounding box center [240, 503] width 38 height 22
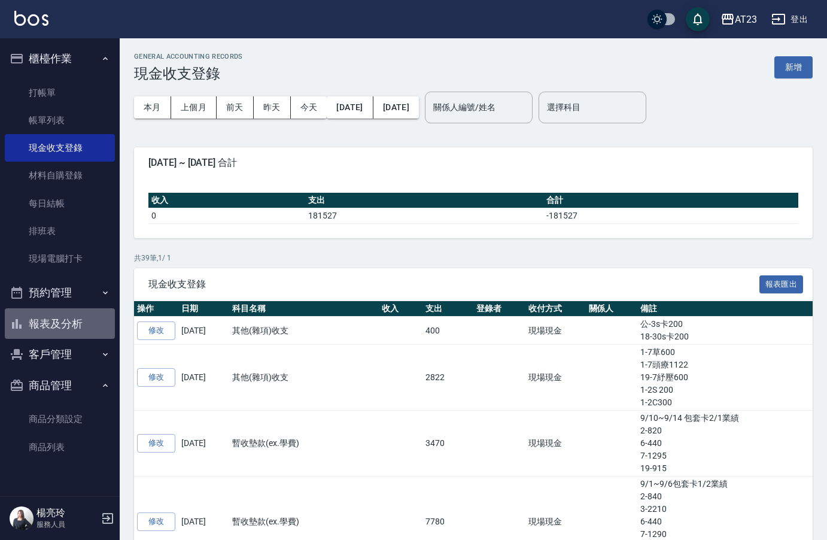
click at [46, 319] on button "報表及分析" at bounding box center [60, 323] width 110 height 31
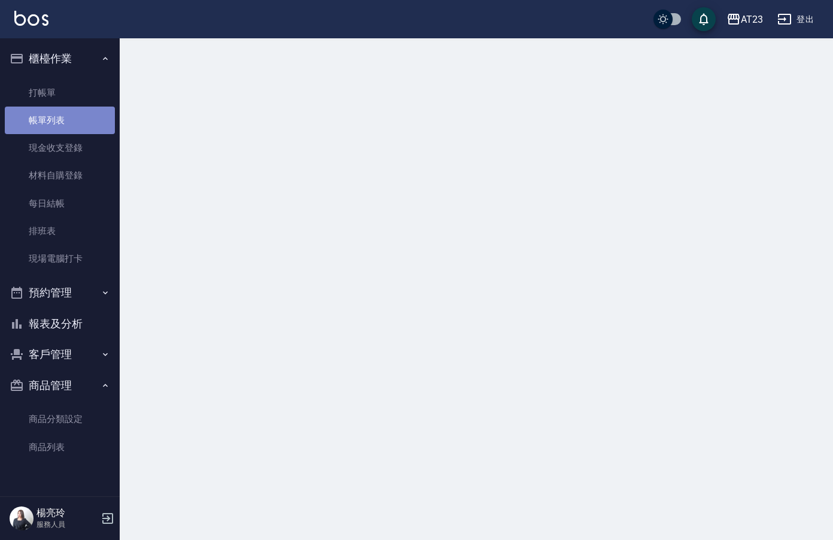
click at [44, 121] on link "帳單列表" at bounding box center [60, 121] width 110 height 28
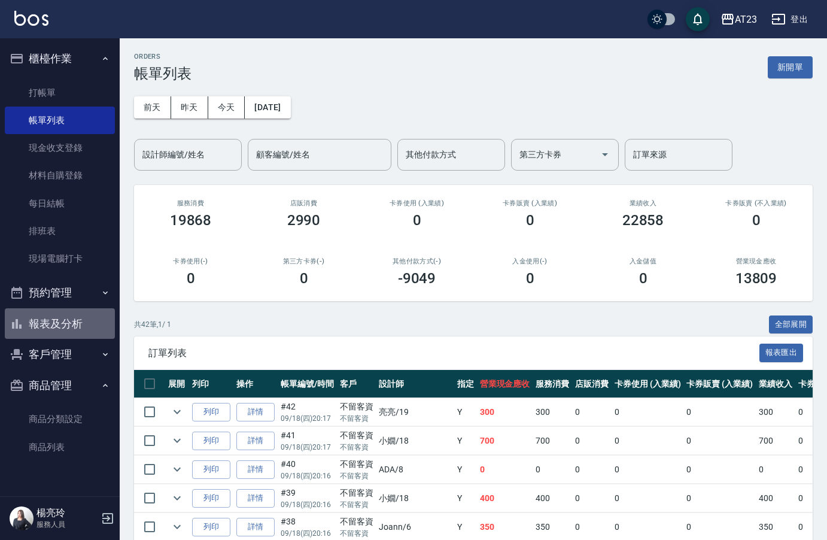
click at [68, 316] on button "報表及分析" at bounding box center [60, 323] width 110 height 31
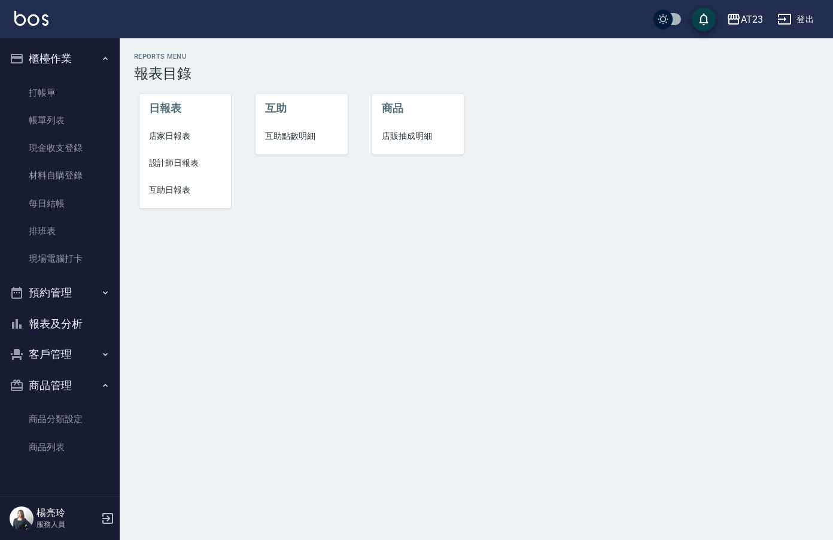
click at [161, 138] on span "店家日報表" at bounding box center [185, 136] width 73 height 13
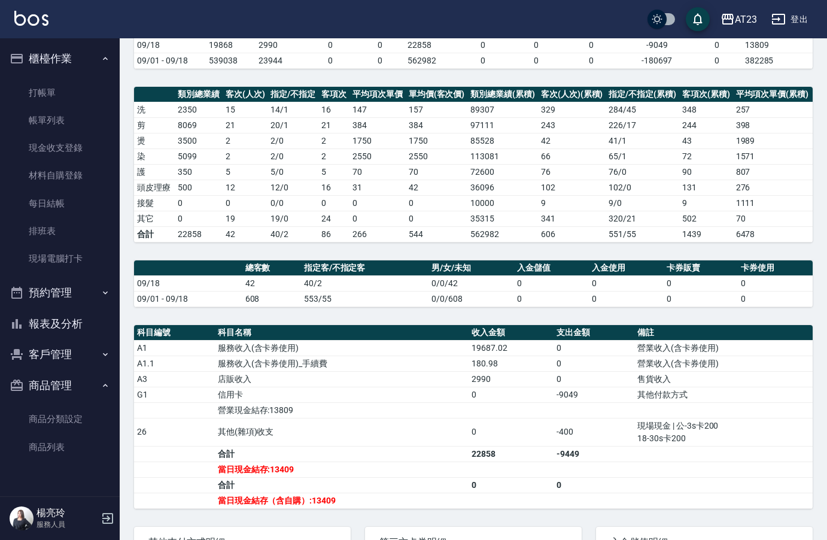
scroll to position [242, 0]
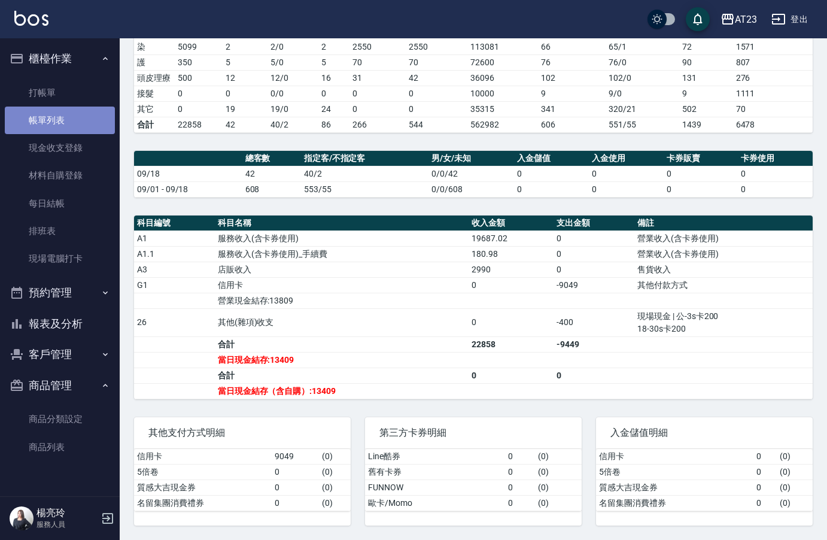
click at [77, 124] on link "帳單列表" at bounding box center [60, 121] width 110 height 28
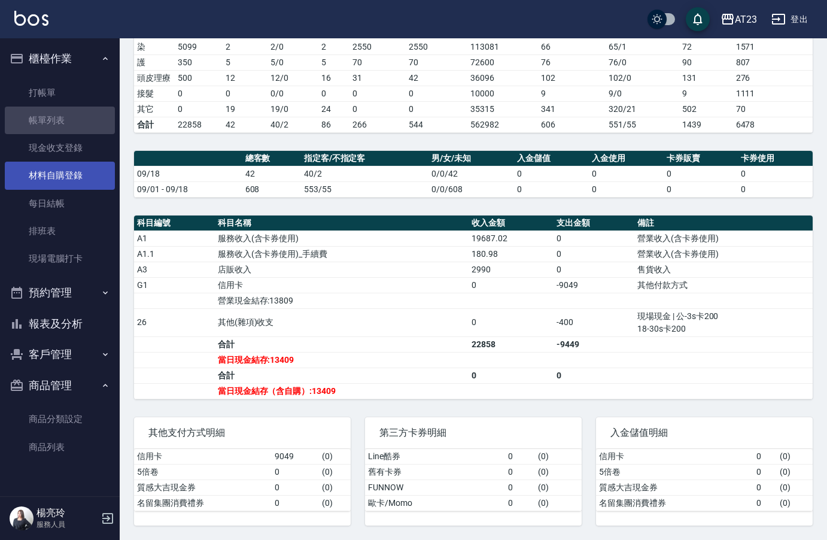
click at [69, 144] on link "現金收支登錄" at bounding box center [60, 148] width 110 height 28
click at [69, 154] on link "現金收支登錄" at bounding box center [60, 148] width 110 height 28
click at [53, 148] on link "現金收支登錄" at bounding box center [60, 148] width 110 height 28
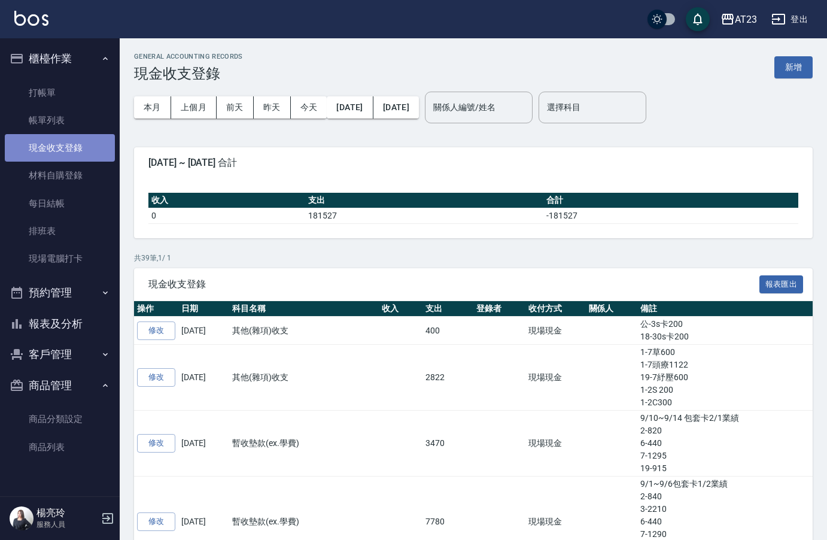
click at [66, 148] on link "現金收支登錄" at bounding box center [60, 148] width 110 height 28
click at [797, 64] on button "新增" at bounding box center [794, 67] width 38 height 22
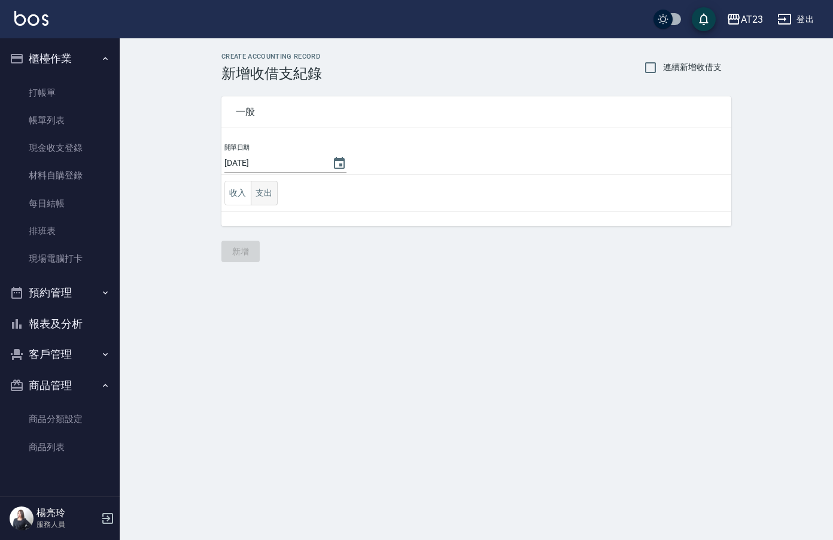
click at [268, 193] on button "支出" at bounding box center [264, 193] width 27 height 25
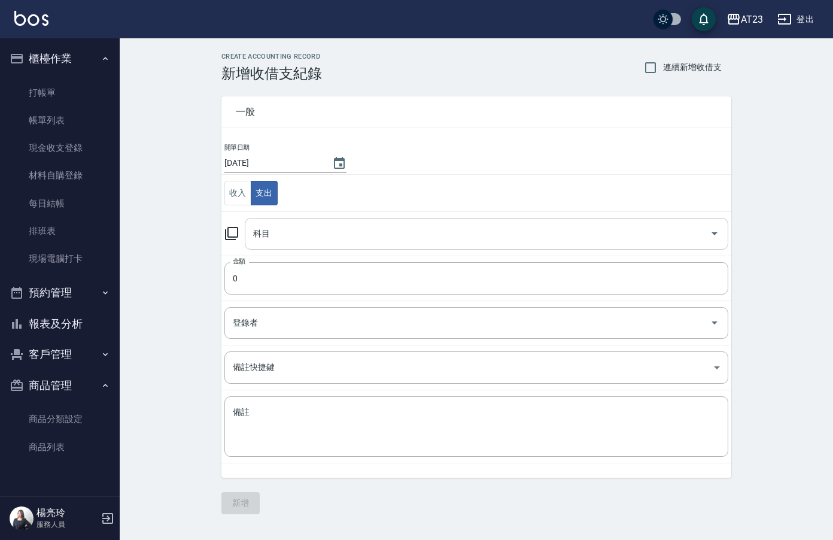
click at [285, 231] on input "科目" at bounding box center [477, 233] width 455 height 21
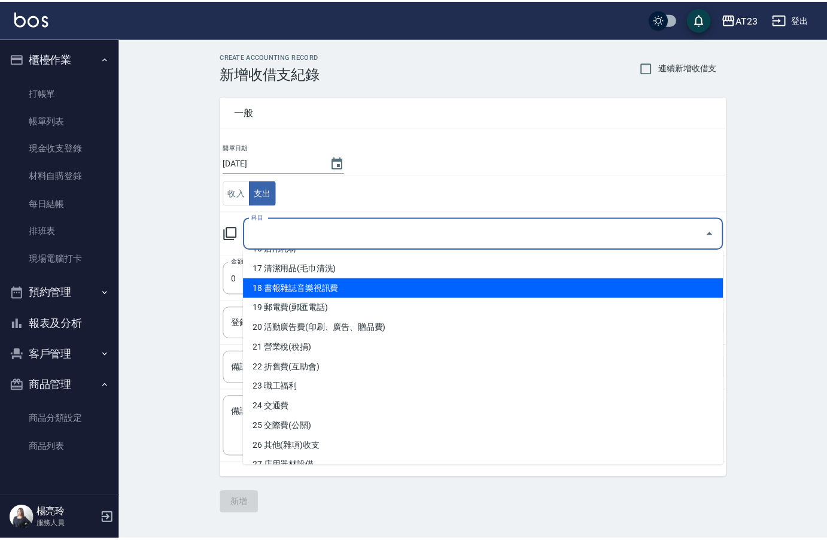
scroll to position [359, 0]
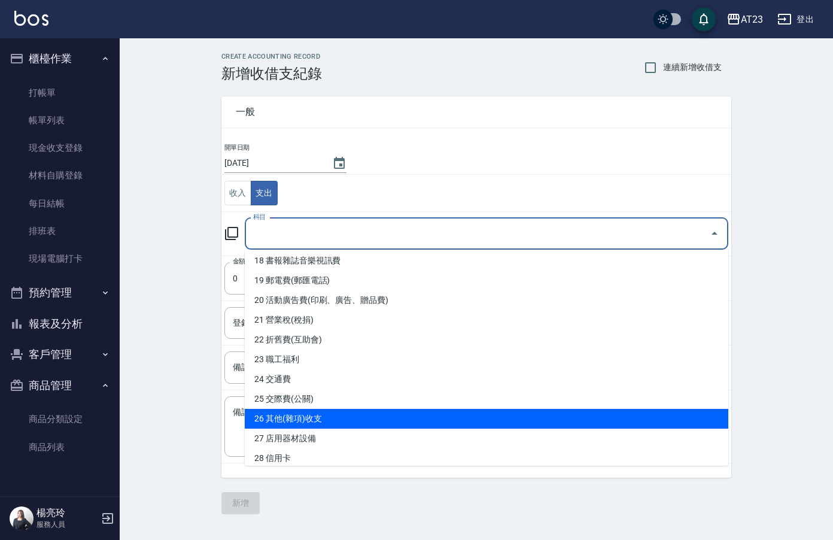
click at [444, 417] on li "26 其他(雜項)收支" at bounding box center [487, 419] width 484 height 20
type input "26 其他(雜項)收支"
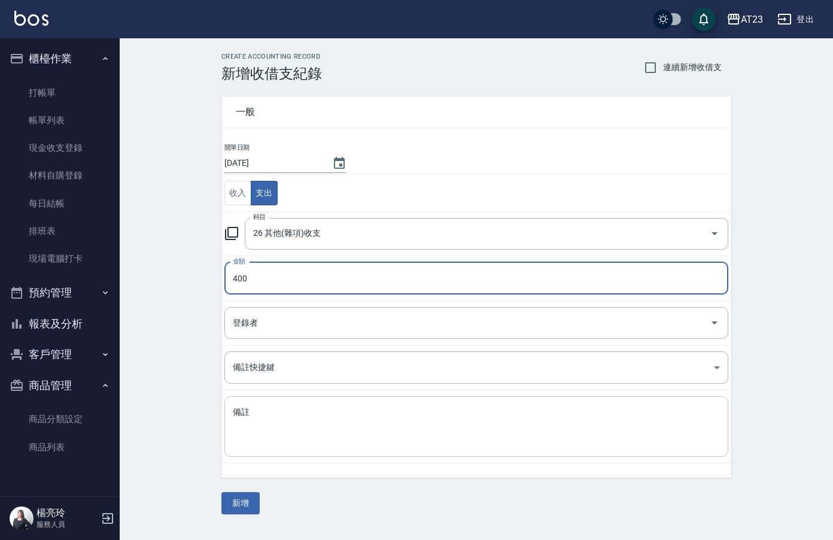
type input "400"
click at [369, 443] on textarea "備註" at bounding box center [476, 426] width 487 height 41
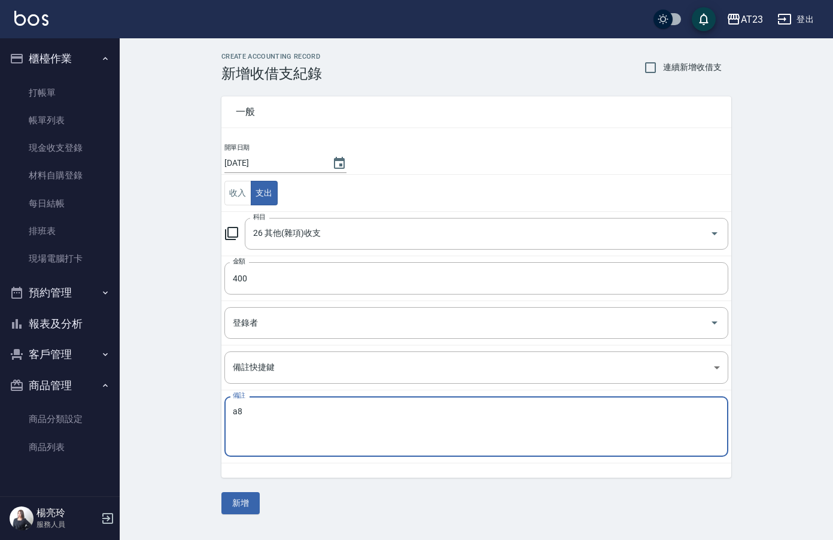
type textarea "a"
type textarea "馬鞭草、薰衣草"
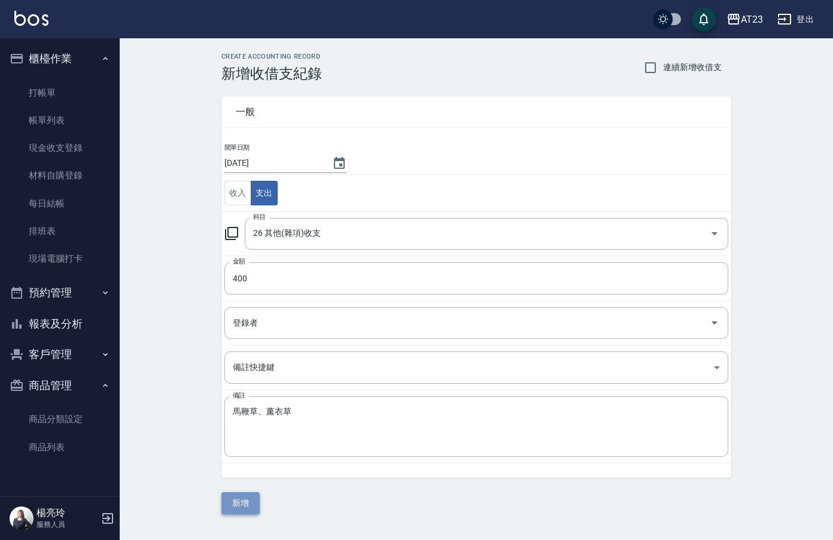
click at [235, 509] on button "新增" at bounding box center [240, 503] width 38 height 22
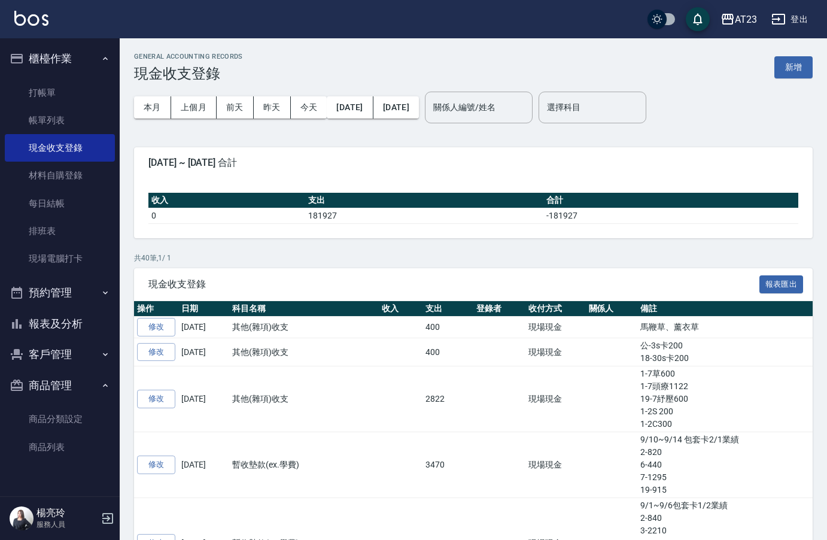
click at [65, 327] on button "報表及分析" at bounding box center [60, 323] width 110 height 31
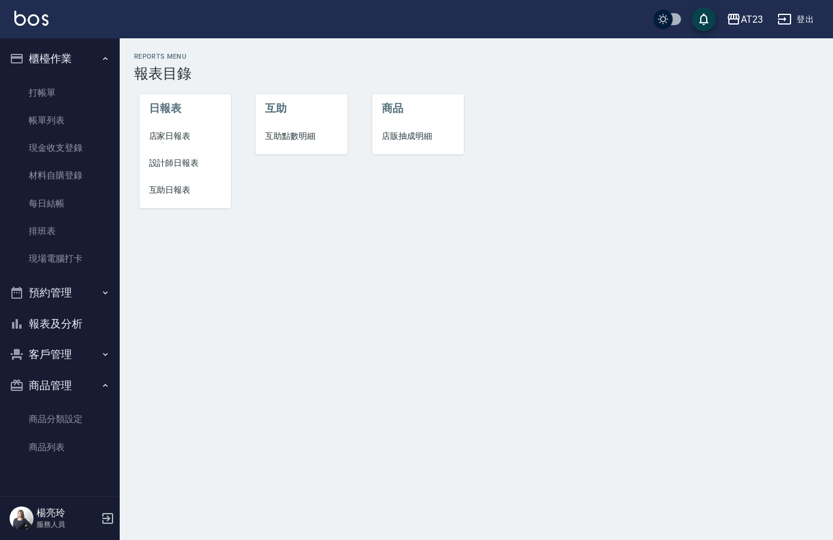
click at [162, 134] on span "店家日報表" at bounding box center [185, 136] width 73 height 13
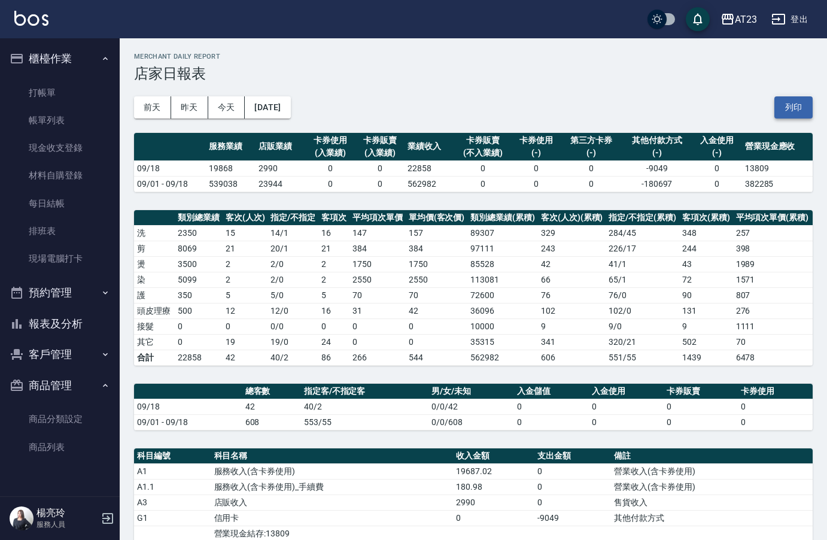
click at [787, 107] on button "列印" at bounding box center [794, 107] width 38 height 22
click at [61, 326] on button "報表及分析" at bounding box center [60, 323] width 110 height 31
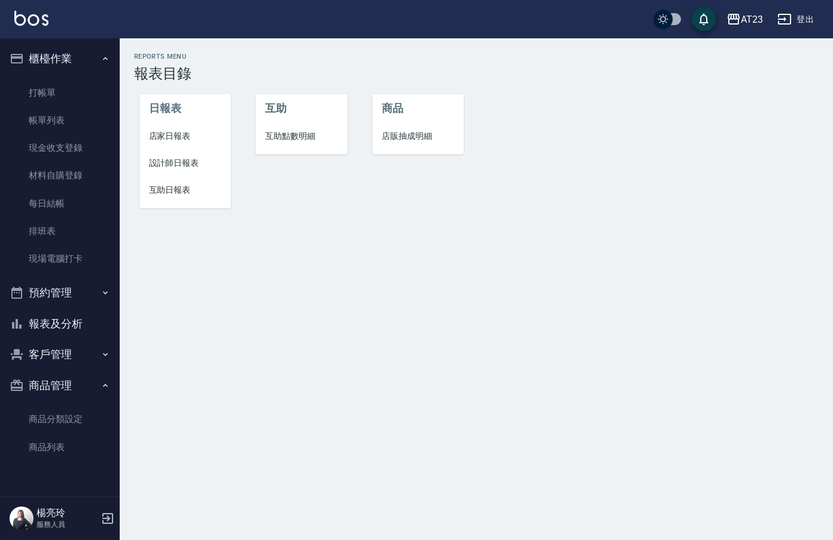
click at [150, 169] on li "設計師日報表" at bounding box center [185, 163] width 92 height 27
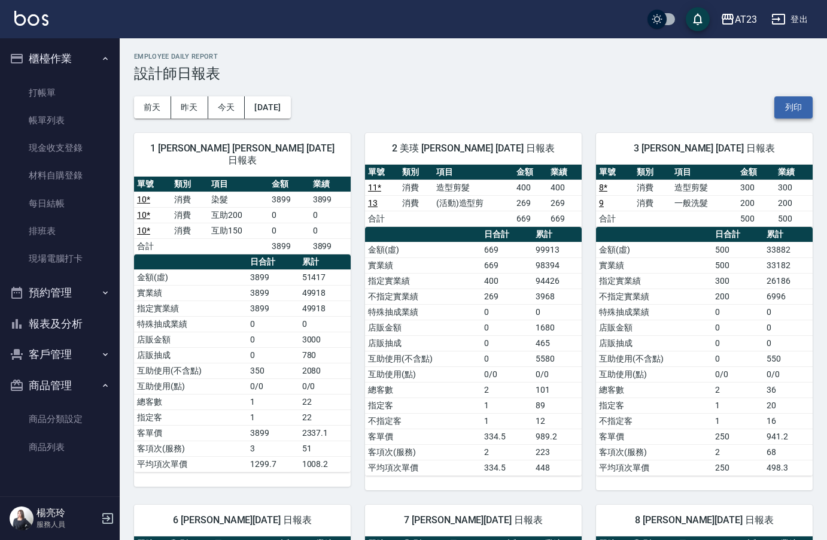
click at [778, 102] on button "列印" at bounding box center [794, 107] width 38 height 22
click at [68, 327] on button "報表及分析" at bounding box center [60, 323] width 110 height 31
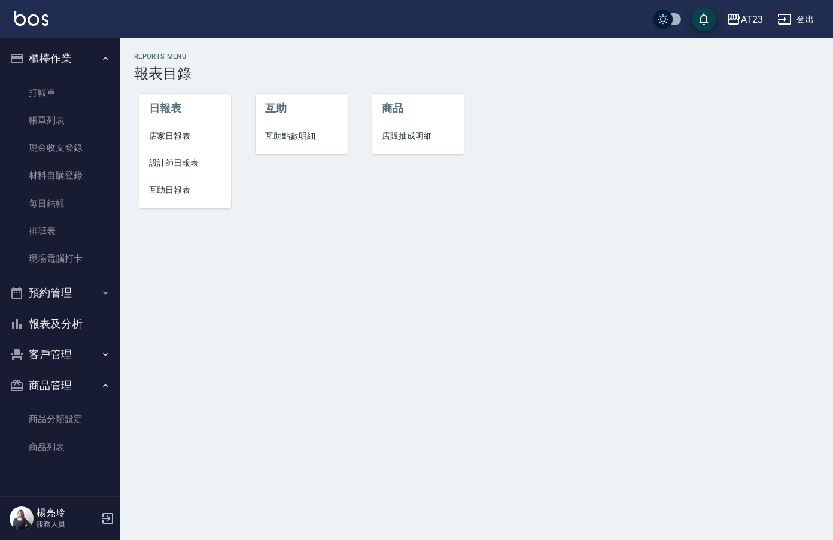
click at [157, 187] on span "互助日報表" at bounding box center [185, 190] width 73 height 13
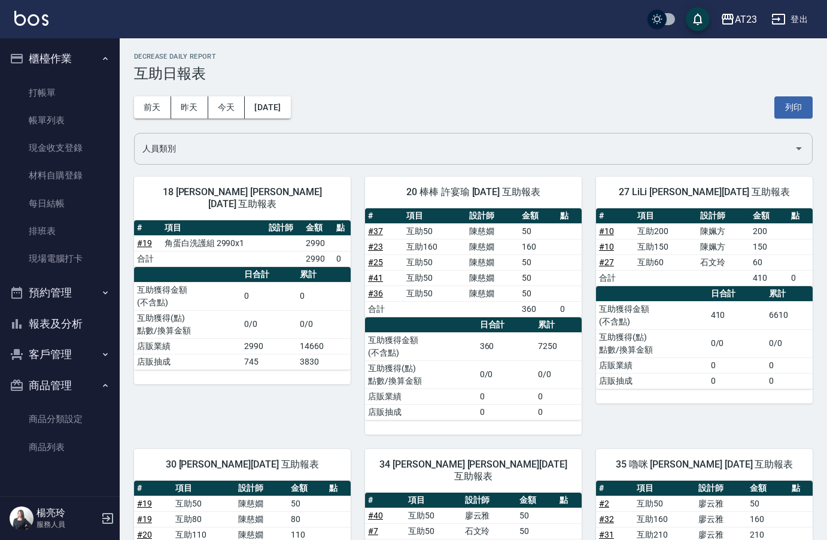
click at [387, 136] on div "人員類別" at bounding box center [473, 149] width 679 height 32
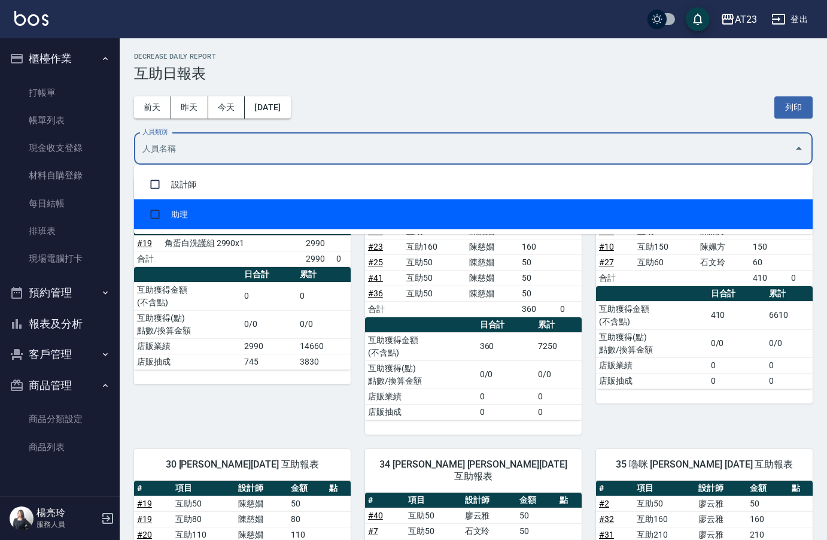
click at [342, 219] on li "助理" at bounding box center [473, 214] width 679 height 30
checkbox input "true"
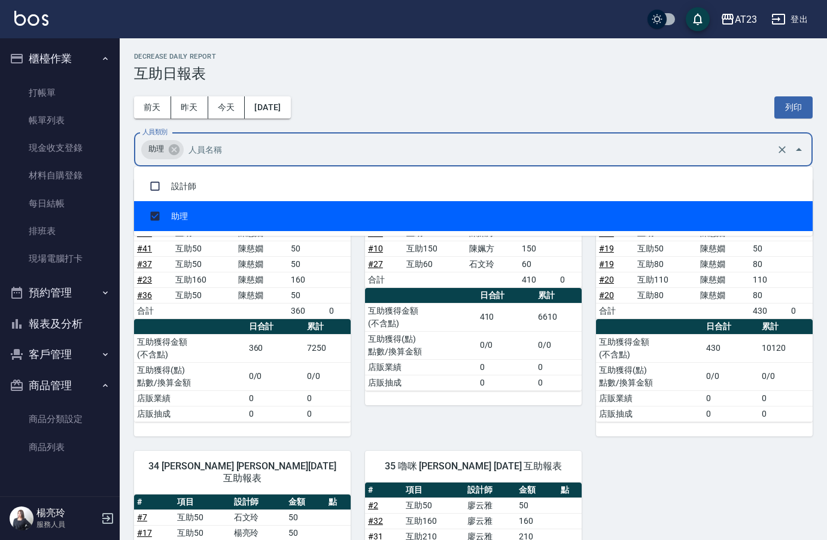
click at [603, 90] on div "[DATE] [DATE] [DATE] [DATE] 列印" at bounding box center [473, 107] width 679 height 51
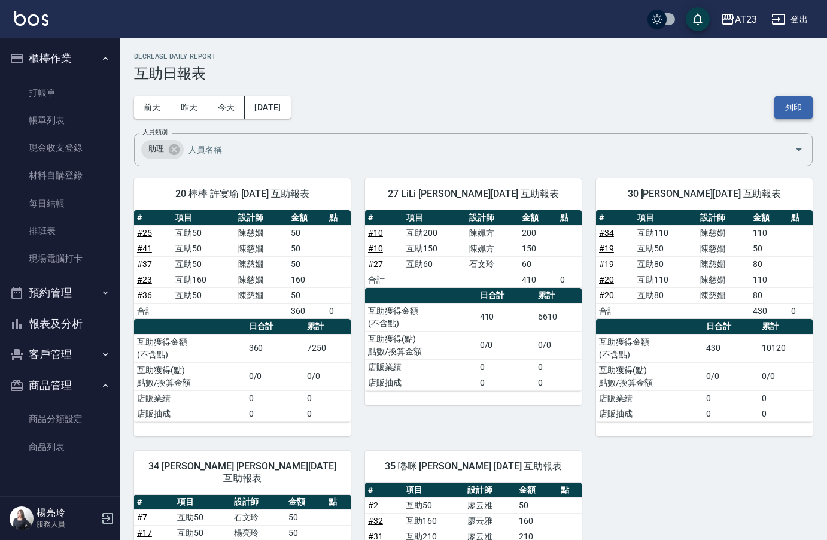
click at [792, 113] on button "列印" at bounding box center [794, 107] width 38 height 22
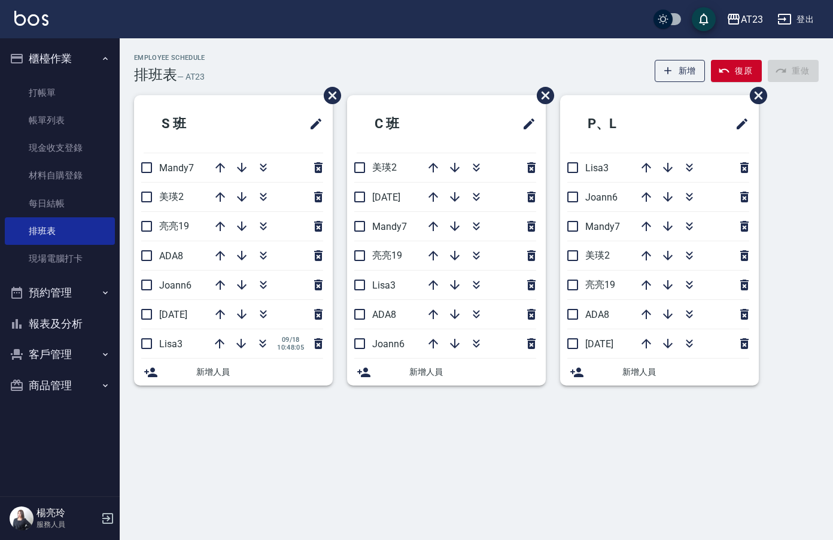
drag, startPoint x: 144, startPoint y: 159, endPoint x: 151, endPoint y: 193, distance: 35.0
click at [144, 159] on input "checkbox" at bounding box center [146, 167] width 25 height 25
checkbox input "true"
click at [151, 196] on li "美瑛2" at bounding box center [233, 197] width 199 height 29
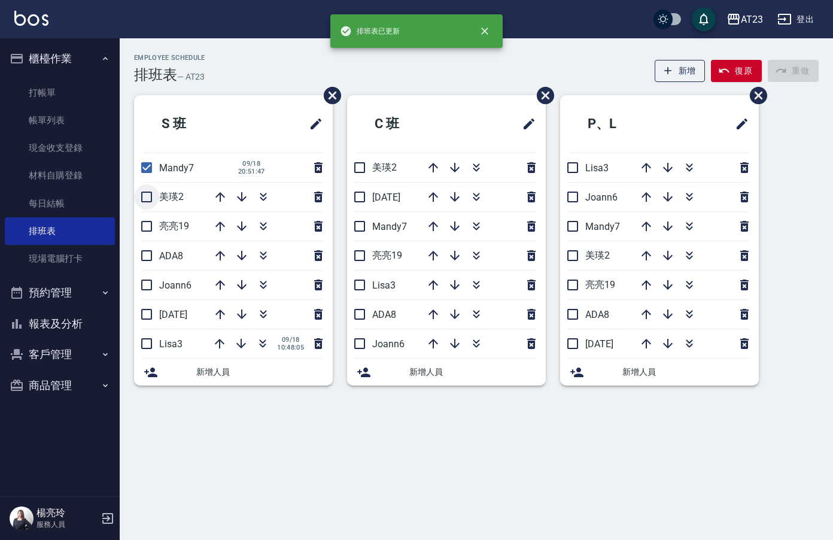
click at [153, 200] on input "checkbox" at bounding box center [146, 196] width 25 height 25
checkbox input "true"
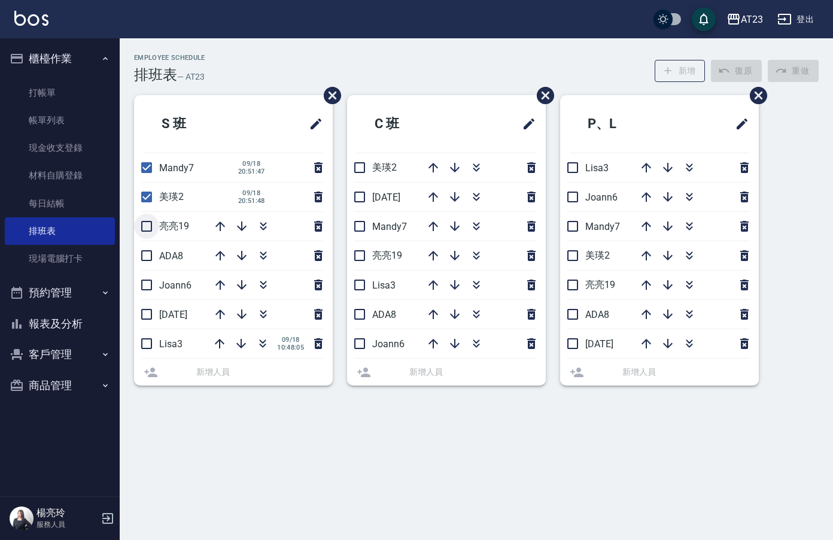
click at [150, 229] on li "亮亮19" at bounding box center [233, 226] width 199 height 29
click at [150, 228] on input "checkbox" at bounding box center [146, 226] width 25 height 25
checkbox input "true"
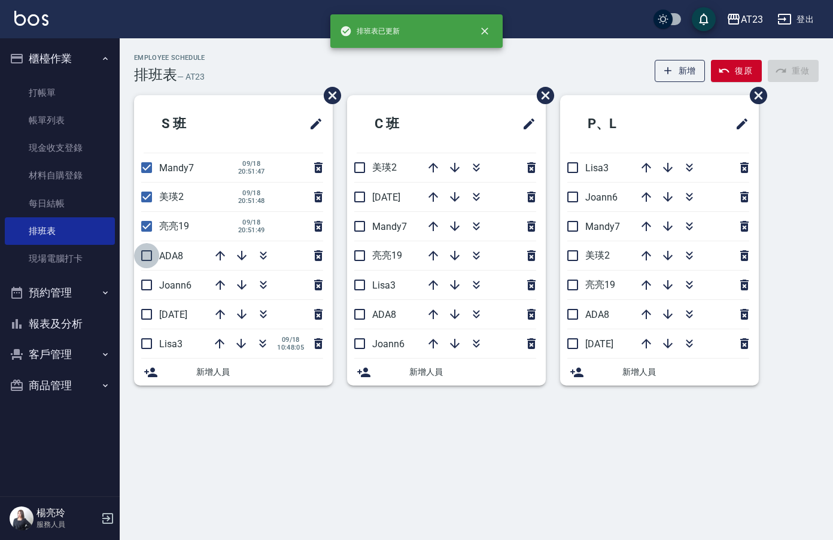
click at [147, 256] on input "checkbox" at bounding box center [146, 255] width 25 height 25
checkbox input "true"
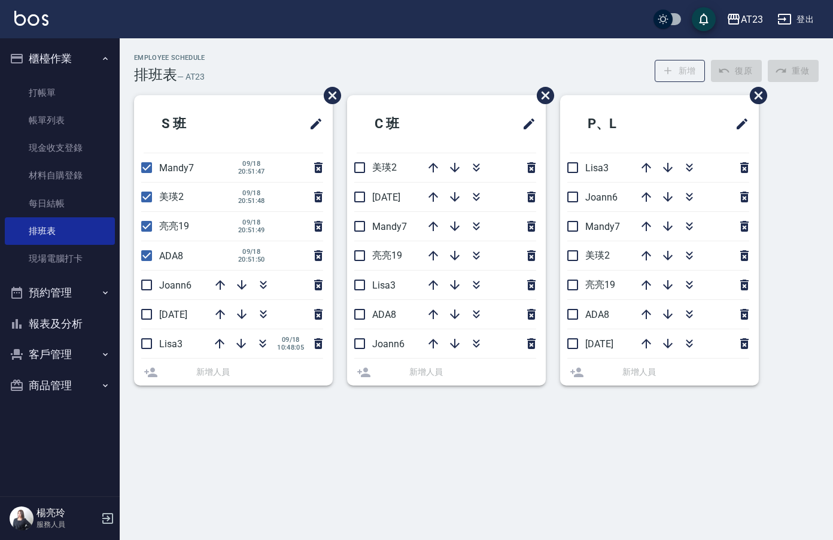
click at [150, 289] on input "checkbox" at bounding box center [146, 284] width 25 height 25
checkbox input "true"
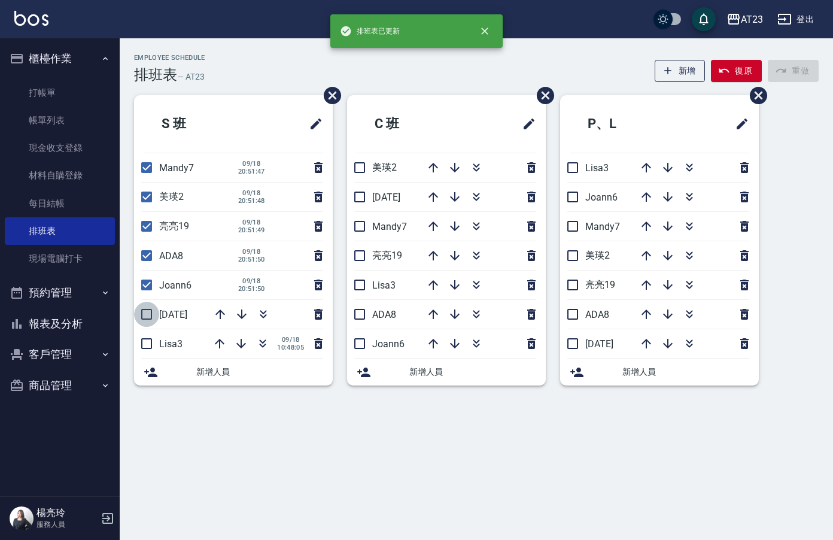
drag, startPoint x: 148, startPoint y: 315, endPoint x: 151, endPoint y: 333, distance: 18.2
click at [149, 317] on input "checkbox" at bounding box center [146, 314] width 25 height 25
checkbox input "true"
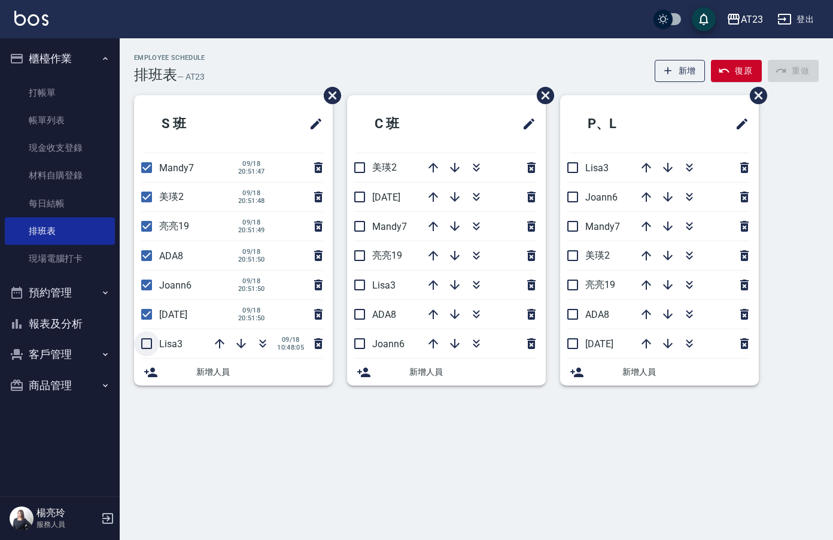
drag, startPoint x: 150, startPoint y: 341, endPoint x: 251, endPoint y: 348, distance: 100.9
click at [156, 342] on input "checkbox" at bounding box center [146, 343] width 25 height 25
checkbox input "true"
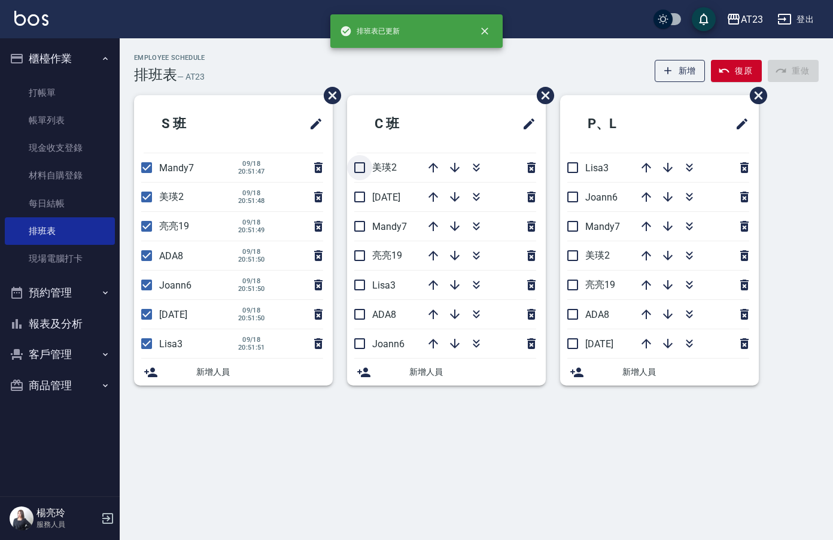
click at [357, 165] on input "checkbox" at bounding box center [359, 167] width 25 height 25
checkbox input "true"
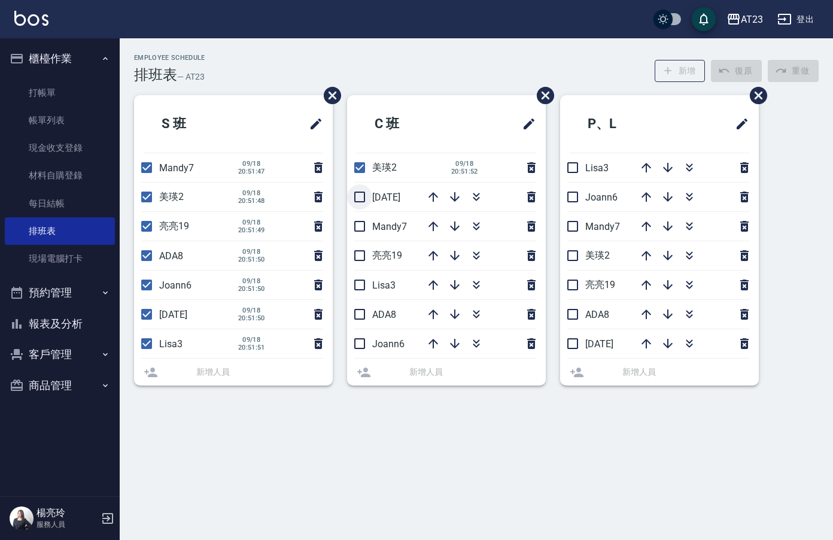
click at [365, 206] on input "checkbox" at bounding box center [359, 196] width 25 height 25
checkbox input "true"
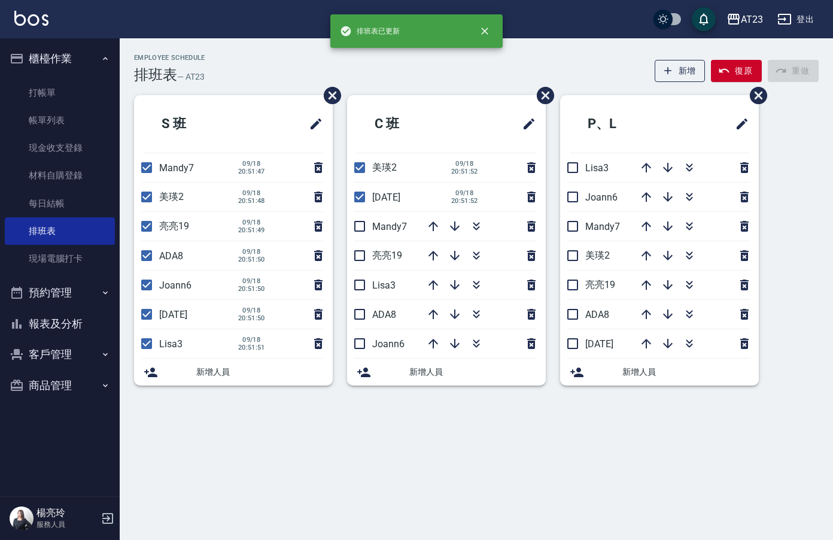
click at [359, 241] on hr at bounding box center [445, 241] width 182 height 1
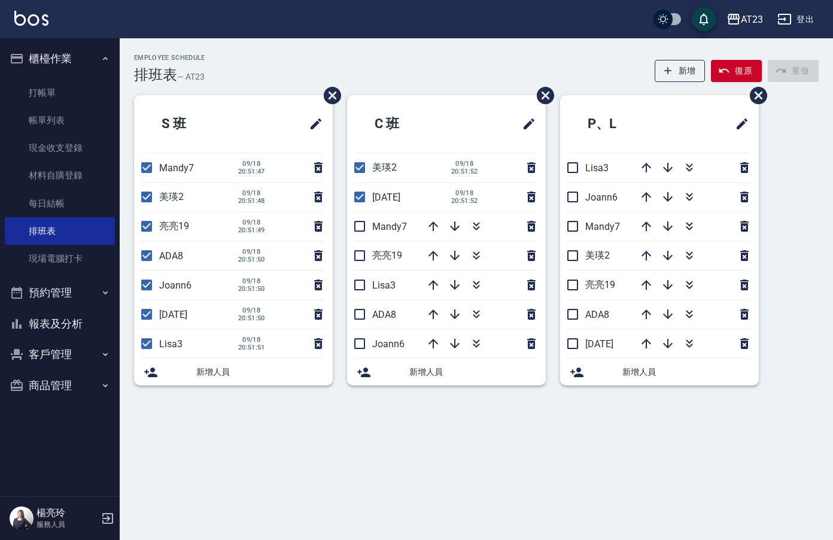
drag, startPoint x: 363, startPoint y: 260, endPoint x: 370, endPoint y: 233, distance: 27.9
click at [365, 258] on input "checkbox" at bounding box center [359, 255] width 25 height 25
checkbox input "true"
click at [362, 215] on input "checkbox" at bounding box center [359, 226] width 25 height 25
checkbox input "true"
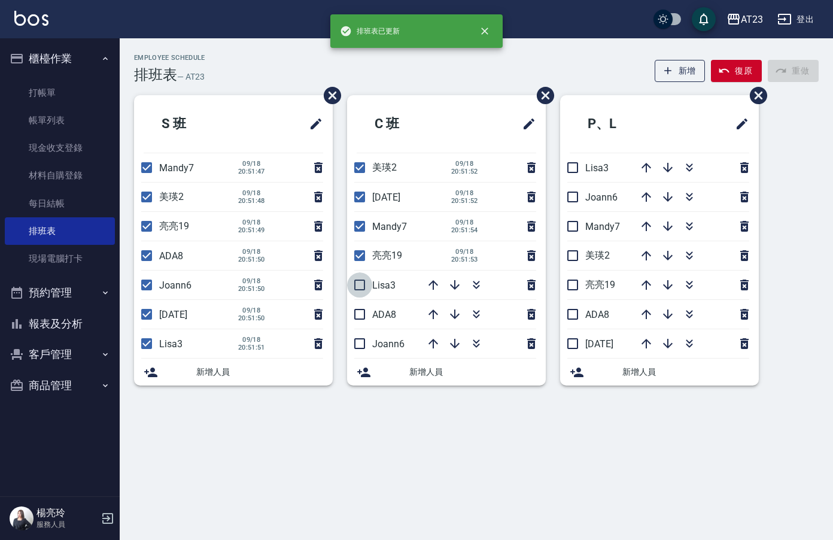
drag, startPoint x: 360, startPoint y: 278, endPoint x: 369, endPoint y: 313, distance: 36.4
click at [362, 283] on input "checkbox" at bounding box center [359, 284] width 25 height 25
checkbox input "true"
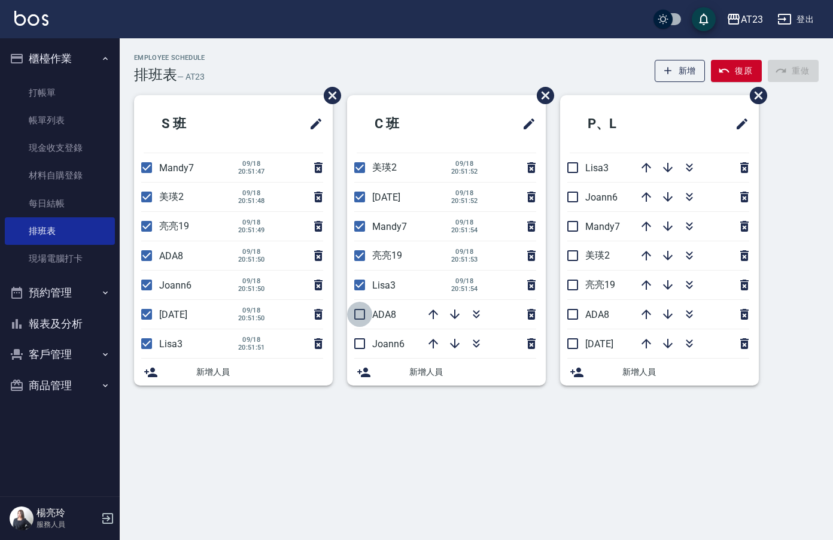
drag, startPoint x: 363, startPoint y: 313, endPoint x: 366, endPoint y: 341, distance: 27.7
click at [363, 315] on input "checkbox" at bounding box center [359, 314] width 25 height 25
checkbox input "true"
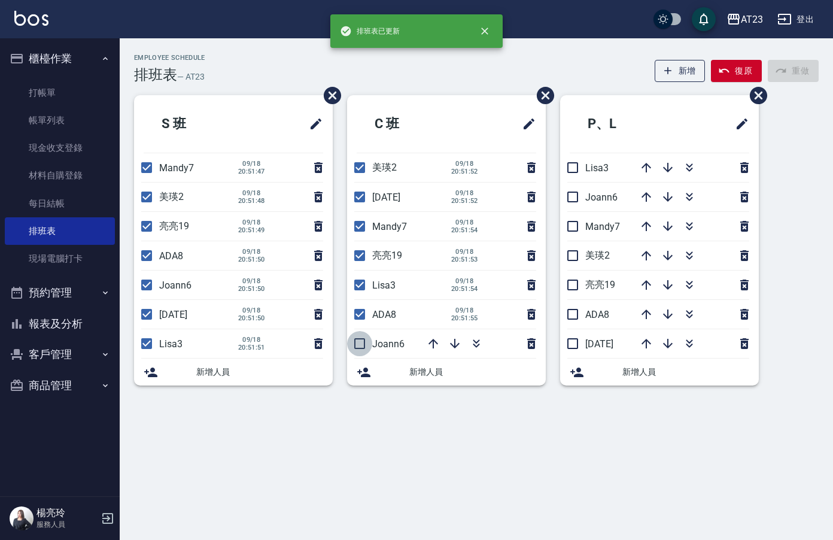
click at [363, 345] on input "checkbox" at bounding box center [359, 343] width 25 height 25
checkbox input "true"
click at [590, 350] on li "JUN11" at bounding box center [659, 343] width 199 height 29
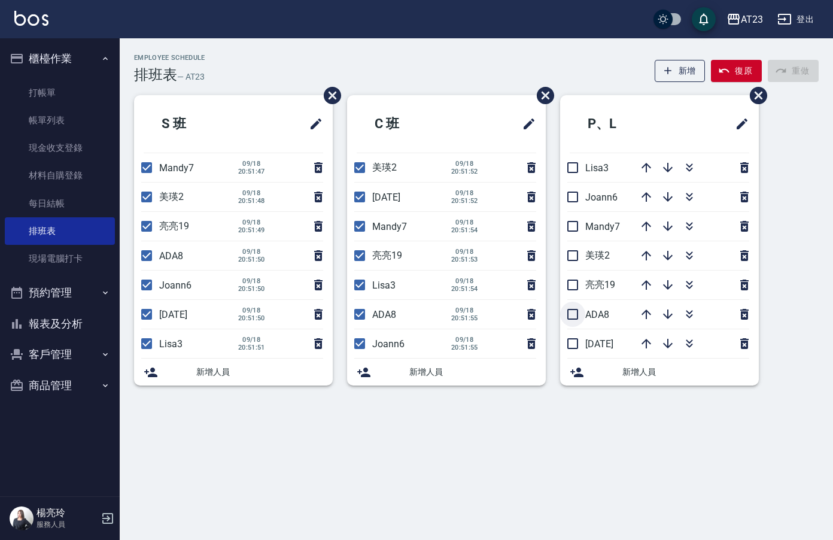
click at [575, 318] on input "checkbox" at bounding box center [572, 314] width 25 height 25
checkbox input "true"
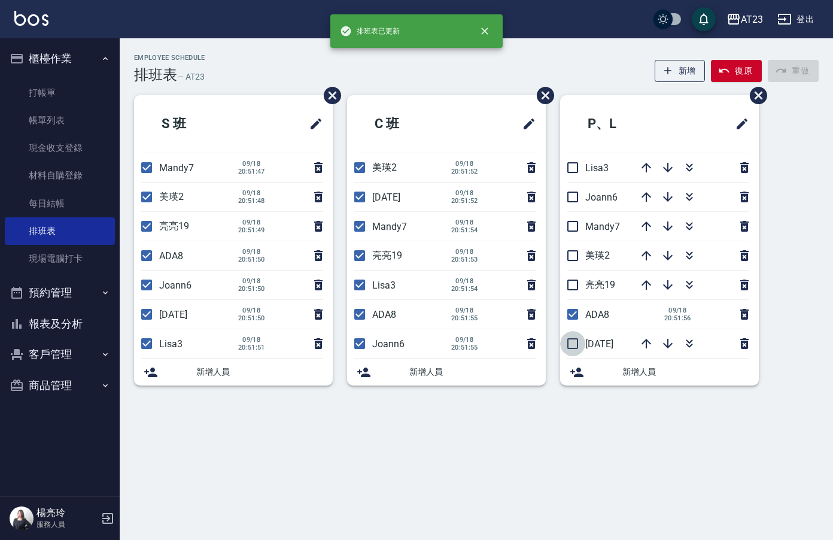
drag, startPoint x: 572, startPoint y: 347, endPoint x: 578, endPoint y: 304, distance: 43.5
click at [573, 346] on input "checkbox" at bounding box center [572, 343] width 25 height 25
checkbox input "true"
click at [571, 286] on input "checkbox" at bounding box center [572, 284] width 25 height 25
checkbox input "true"
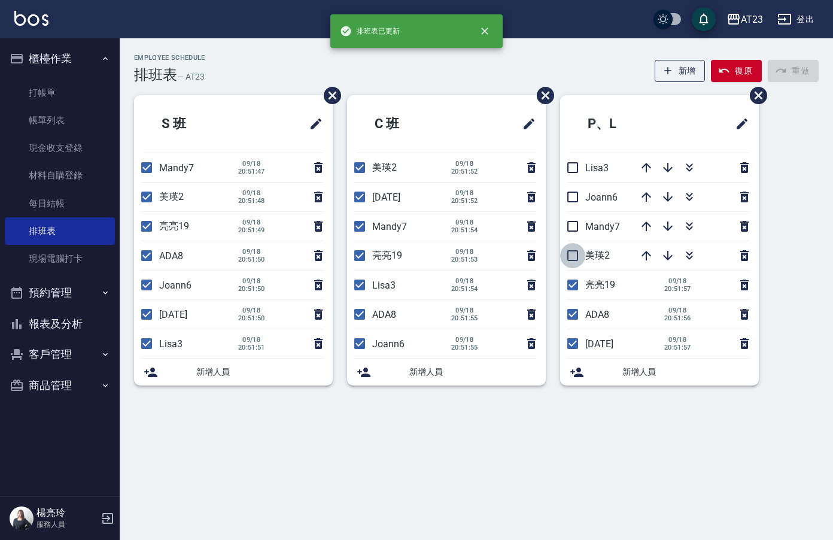
click at [565, 256] on input "checkbox" at bounding box center [572, 255] width 25 height 25
checkbox input "true"
click at [573, 232] on input "checkbox" at bounding box center [572, 226] width 25 height 25
checkbox input "true"
drag, startPoint x: 575, startPoint y: 206, endPoint x: 571, endPoint y: 169, distance: 37.4
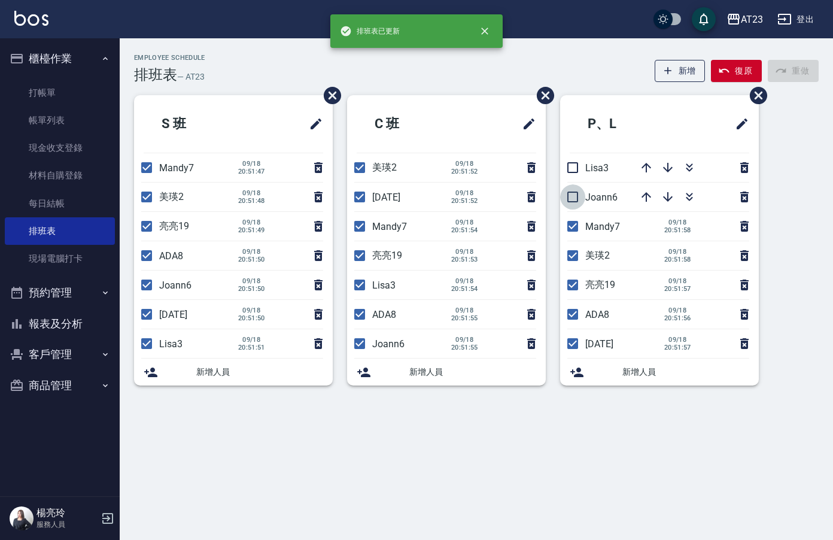
click at [575, 205] on input "checkbox" at bounding box center [572, 196] width 25 height 25
checkbox input "true"
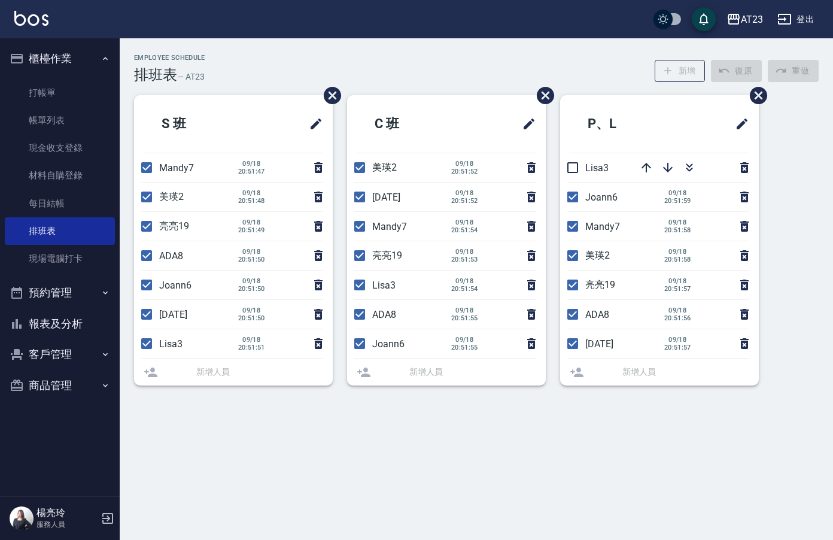
click at [570, 166] on input "checkbox" at bounding box center [572, 167] width 25 height 25
checkbox input "true"
